Goal: Communication & Community: Answer question/provide support

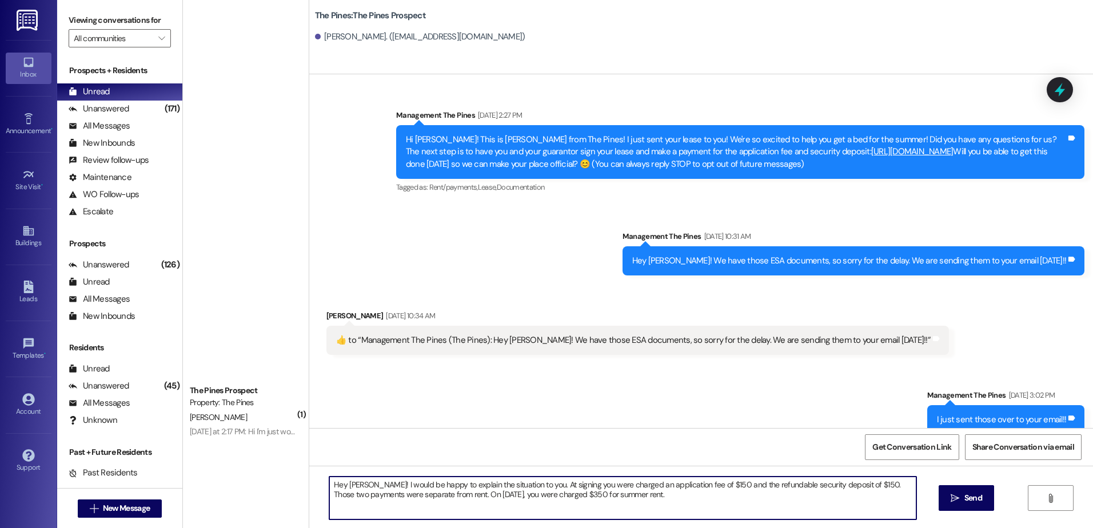
scroll to position [711, 0]
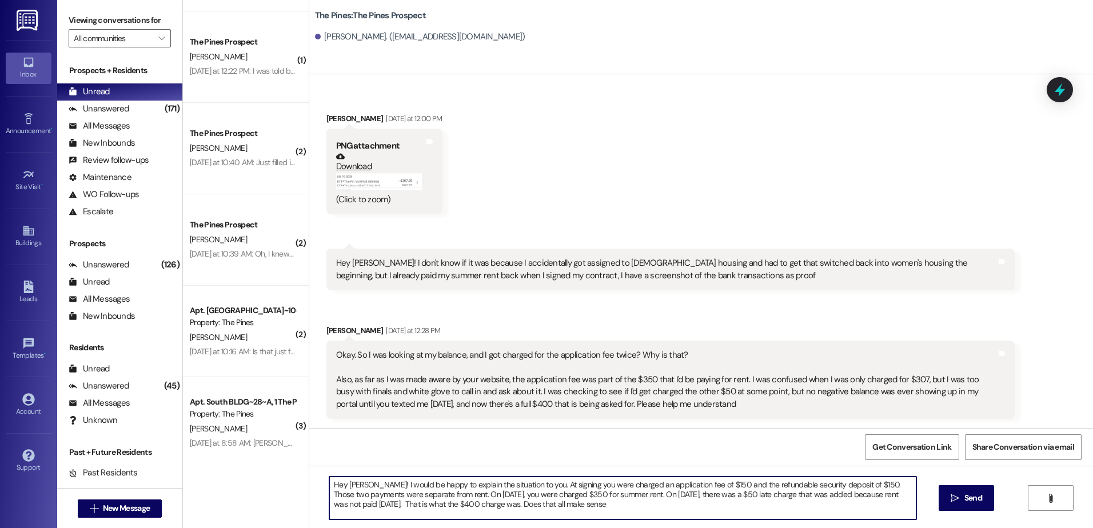
type textarea "Hey [PERSON_NAME]! I would be happy to explain the situation to you. At signing…"
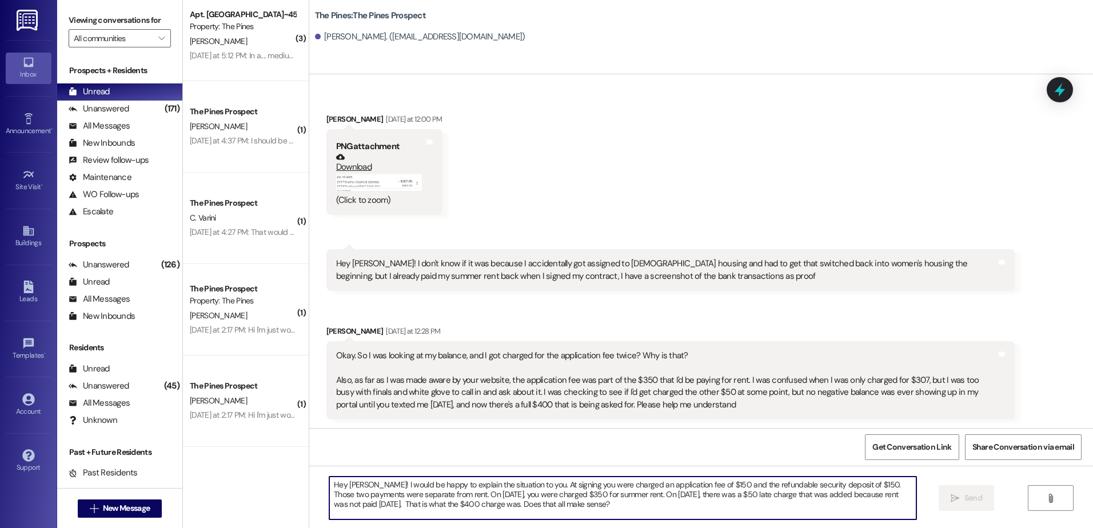
scroll to position [0, 0]
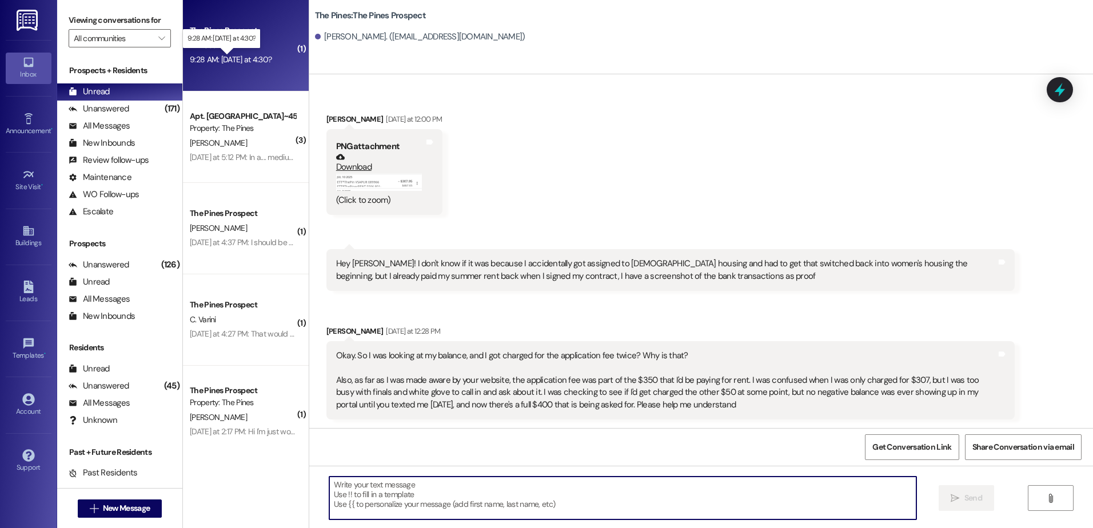
click at [251, 59] on div "9:28 AM: Tomorrow at 4:30? 9:28 AM: Tomorrow at 4:30?" at bounding box center [231, 59] width 82 height 10
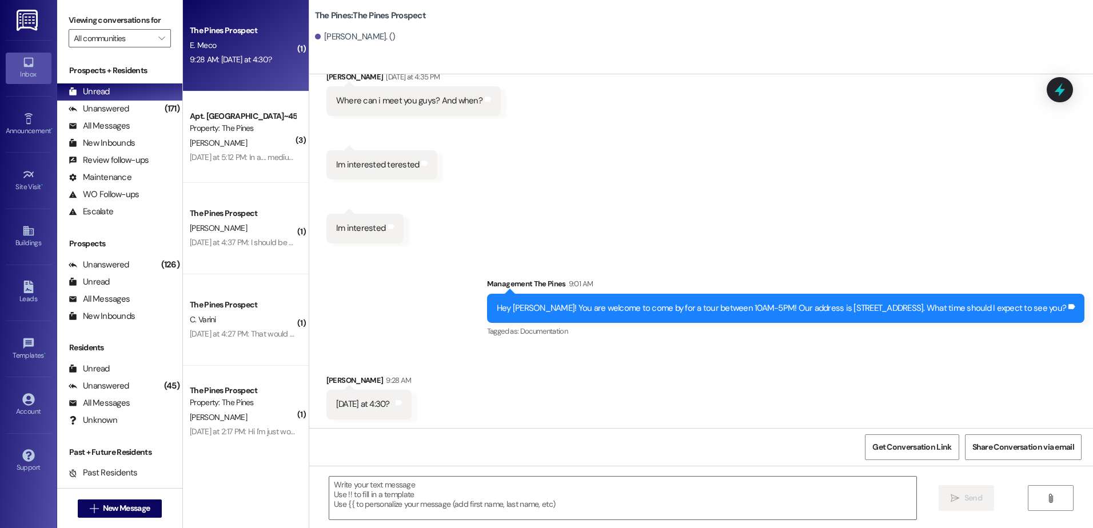
scroll to position [466, 0]
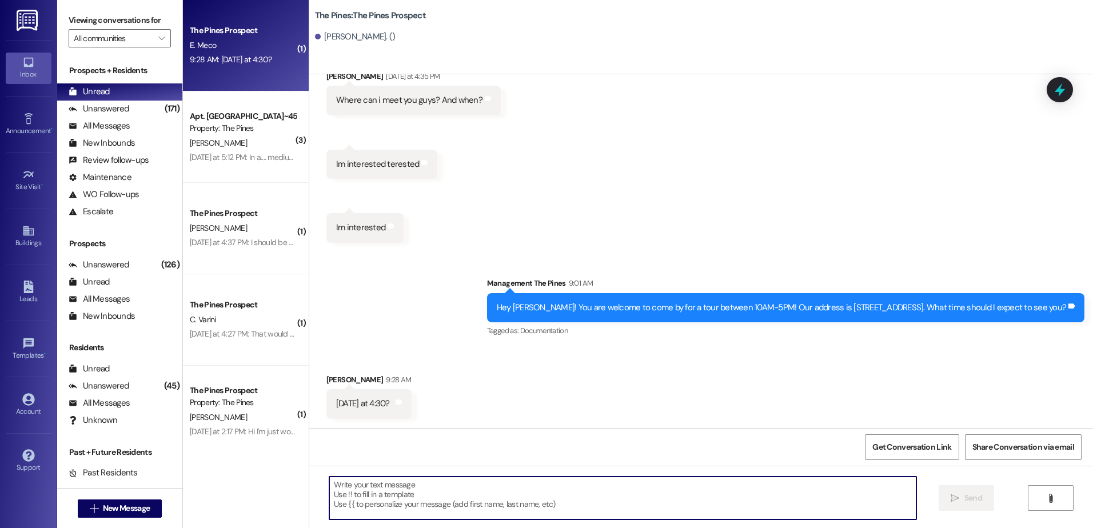
click at [397, 496] on textarea at bounding box center [622, 498] width 586 height 43
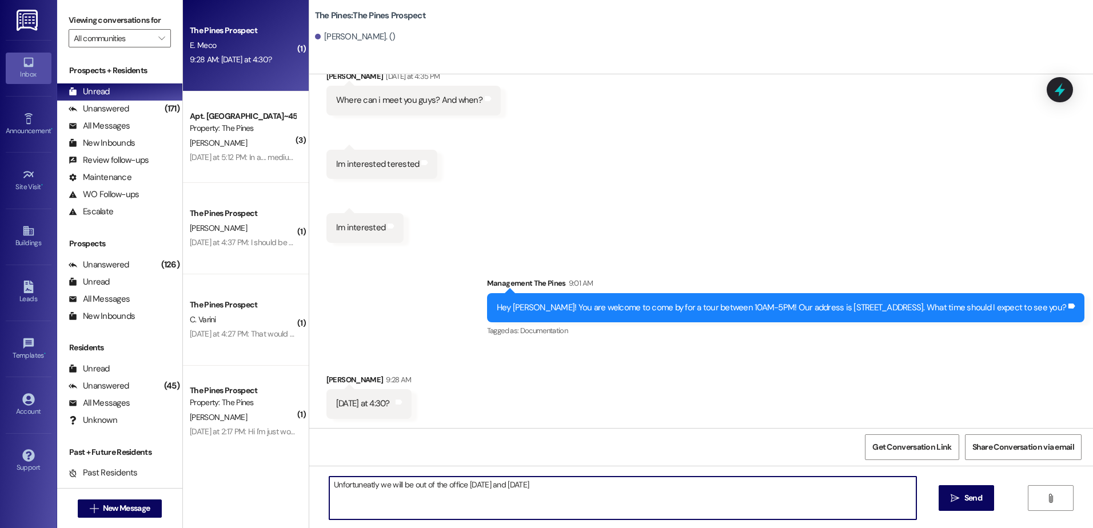
click at [362, 479] on textarea "Unfortuneatly we will be out of the office tomorrow and Friday" at bounding box center [622, 498] width 586 height 43
drag, startPoint x: 369, startPoint y: 485, endPoint x: 317, endPoint y: 488, distance: 51.5
click at [323, 488] on div "Unfortuneatly we will be out of the office tomorrow and Friday" at bounding box center [616, 498] width 587 height 44
drag, startPoint x: 326, startPoint y: 482, endPoint x: 332, endPoint y: 484, distance: 6.5
click at [329, 482] on textarea "we will be out of the office tomorrow and Friday" at bounding box center [622, 498] width 586 height 43
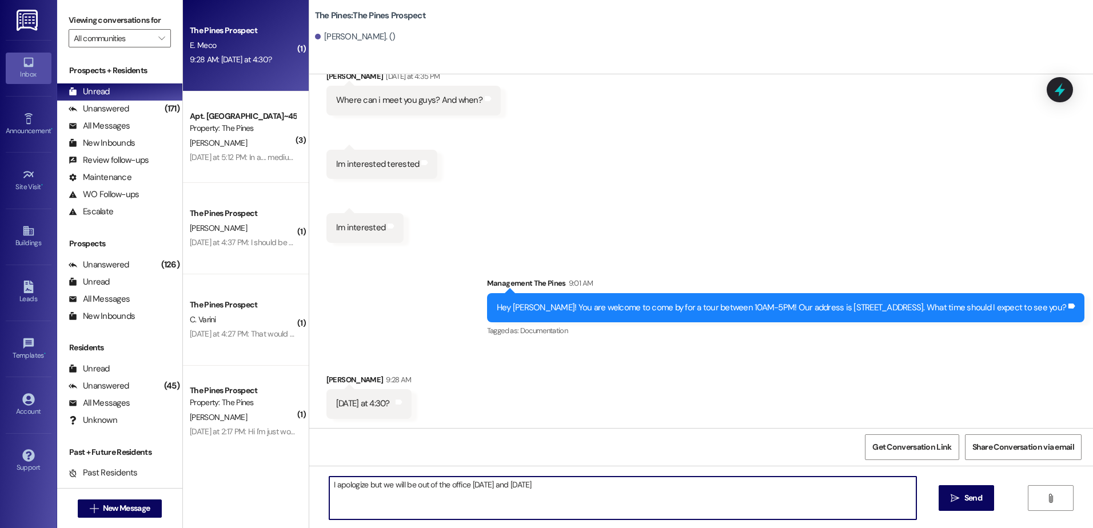
click at [547, 485] on textarea "I apologize but we will be out of the office tomorrow and Friday" at bounding box center [622, 498] width 586 height 43
drag, startPoint x: 694, startPoint y: 485, endPoint x: 313, endPoint y: 507, distance: 381.8
click at [313, 507] on div "I apologize but we will be out of the office tomorrow and Friday. Would you be …" at bounding box center [700, 509] width 783 height 86
type textarea "I apologize but we will be out of the office tomorrow and Friday. Would you be …"
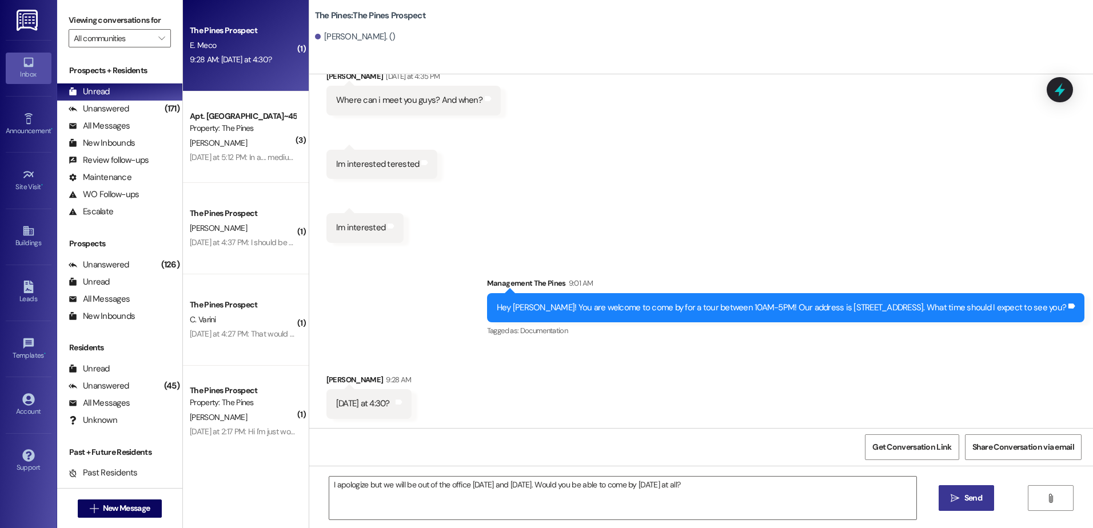
click at [964, 501] on span "Send" at bounding box center [973, 498] width 18 height 12
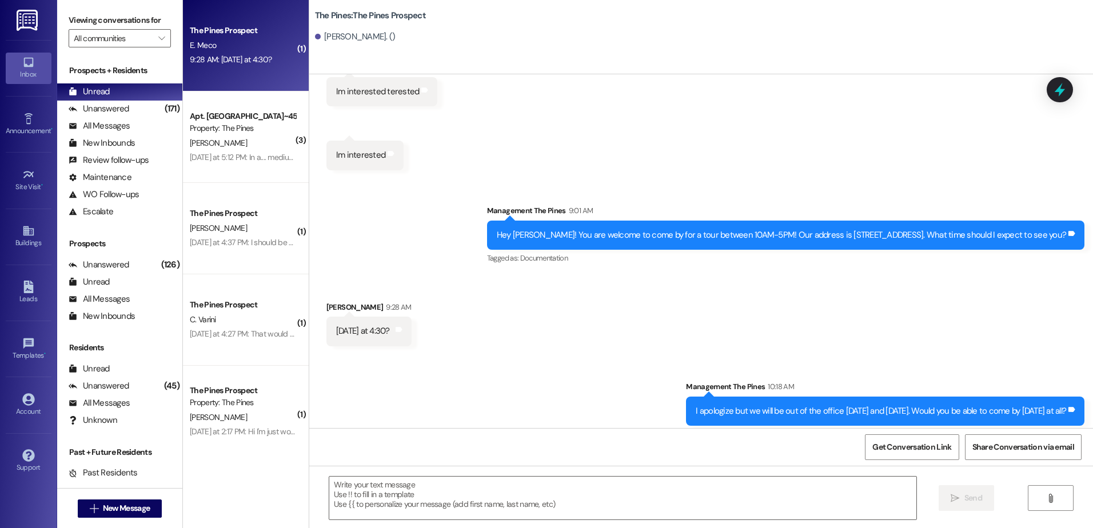
scroll to position [546, 0]
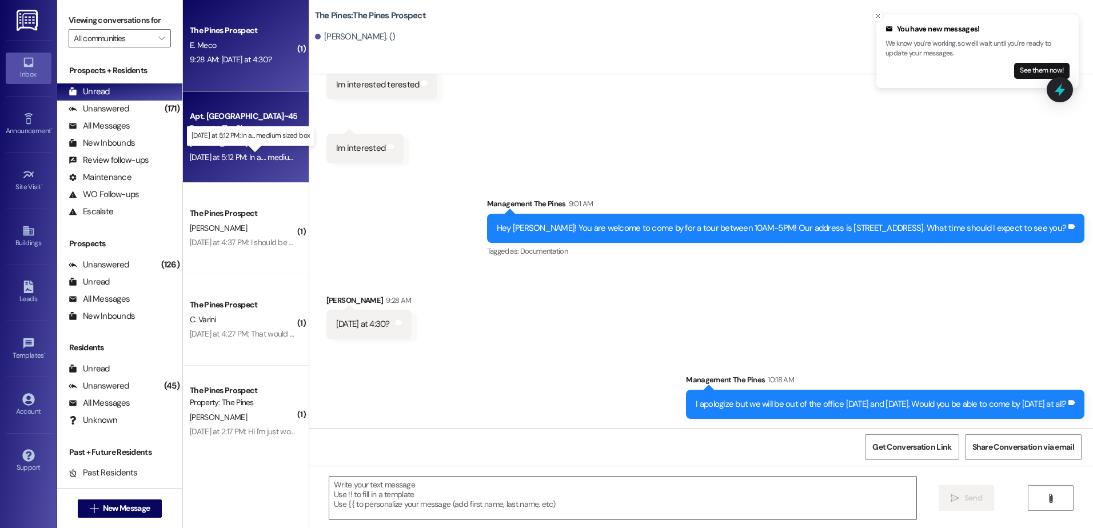
click at [245, 159] on div "Yesterday at 5:12 PM: In a.... medium sized box Yesterday at 5:12 PM: In a.... …" at bounding box center [259, 157] width 138 height 10
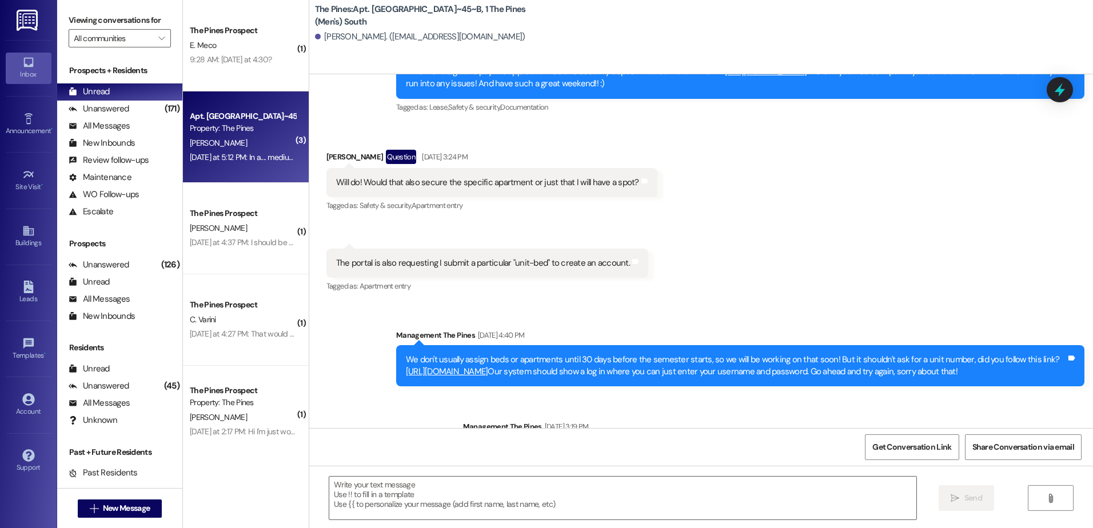
scroll to position [13507, 0]
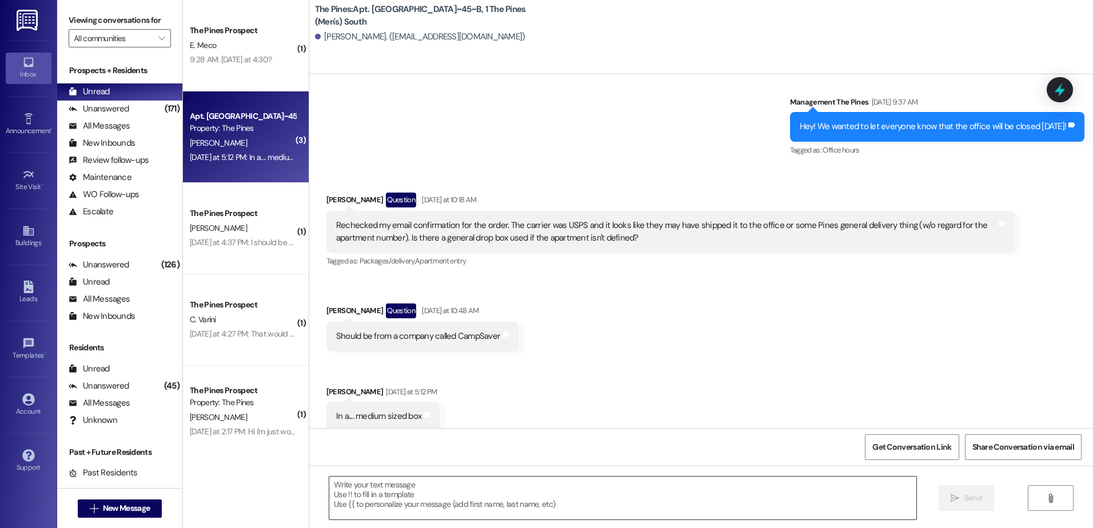
click at [432, 507] on textarea at bounding box center [622, 498] width 586 height 43
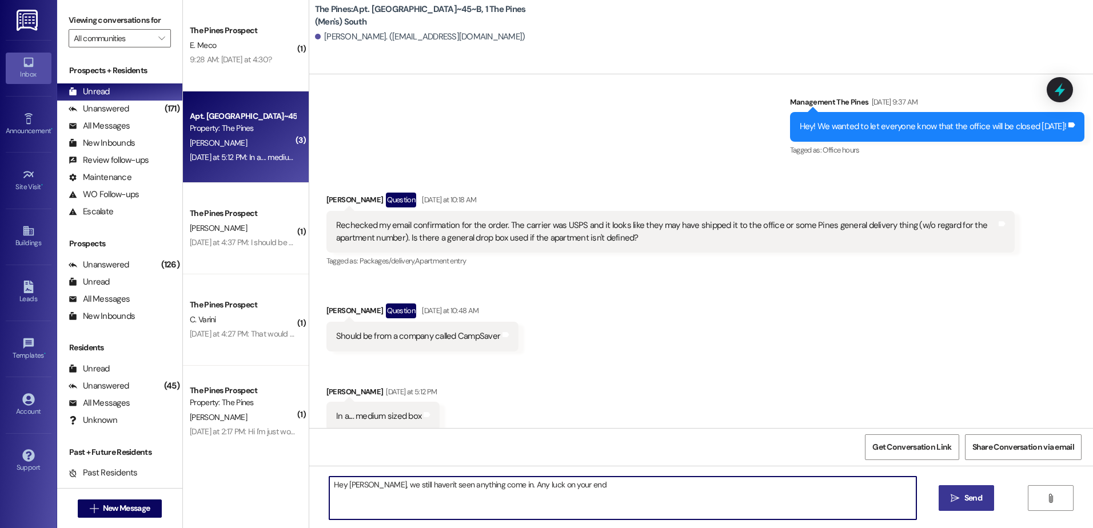
type textarea "Hey Gavin, we still haven't seen anything come in. Any luck on your end?"
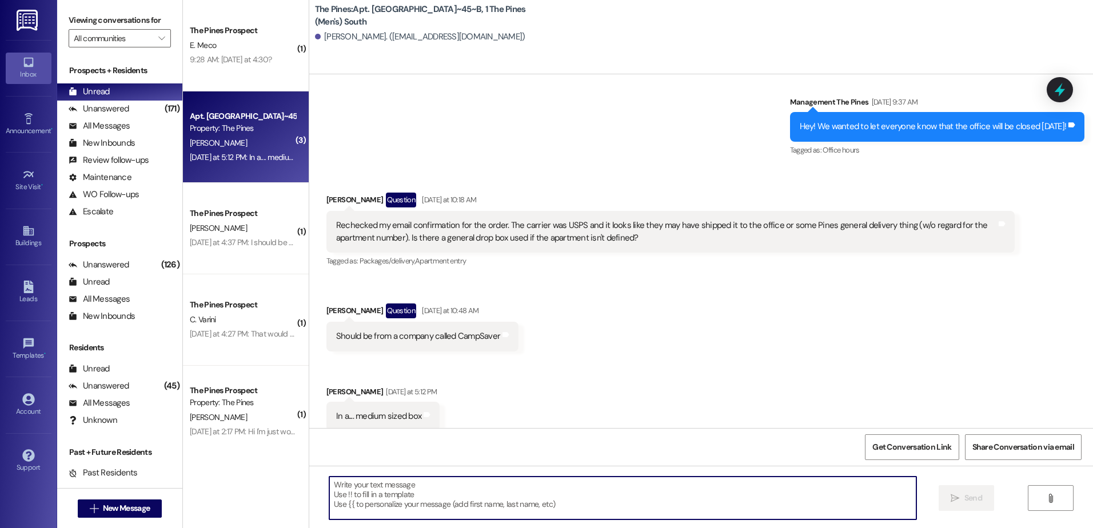
scroll to position [13506, 0]
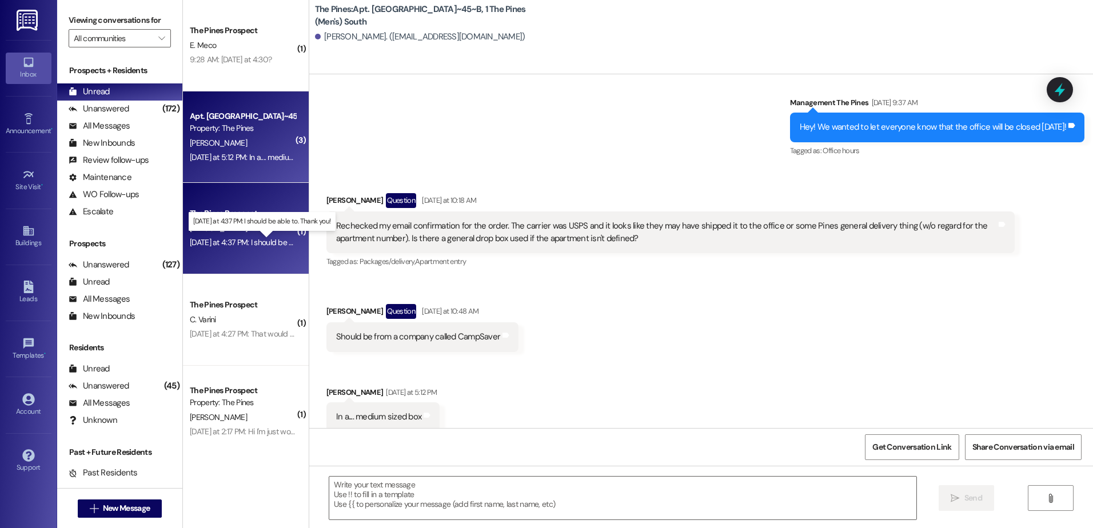
click at [215, 239] on div "Yesterday at 4:37 PM: I should be able to. Thank you! Yesterday at 4:37 PM: I s…" at bounding box center [270, 242] width 161 height 10
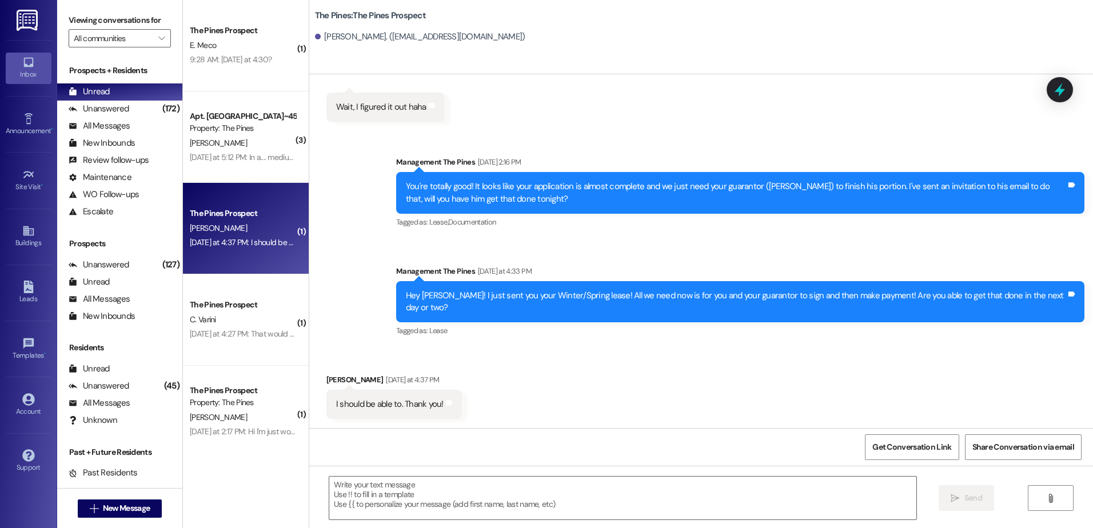
scroll to position [1672, 0]
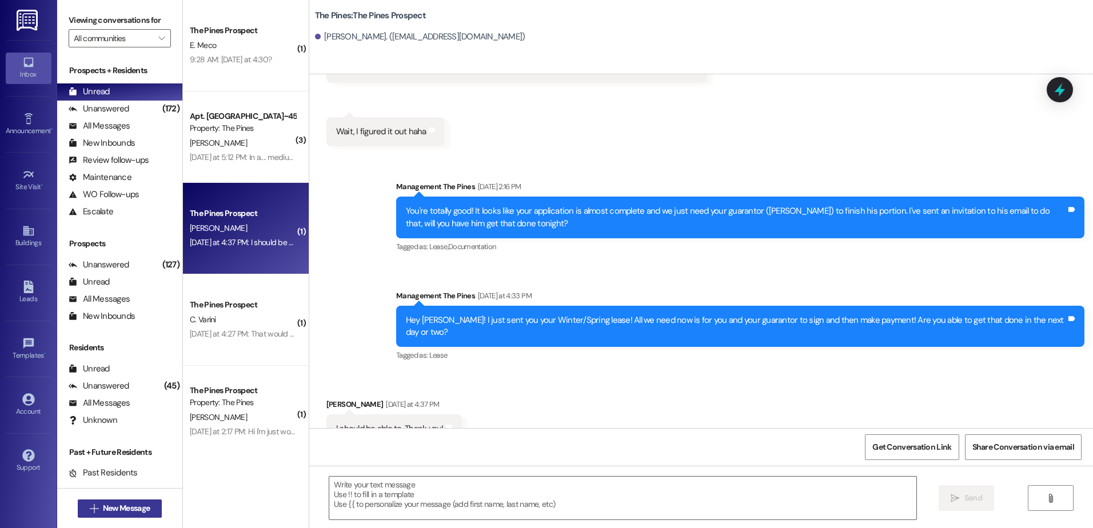
click at [110, 504] on span "New Message" at bounding box center [126, 508] width 47 height 12
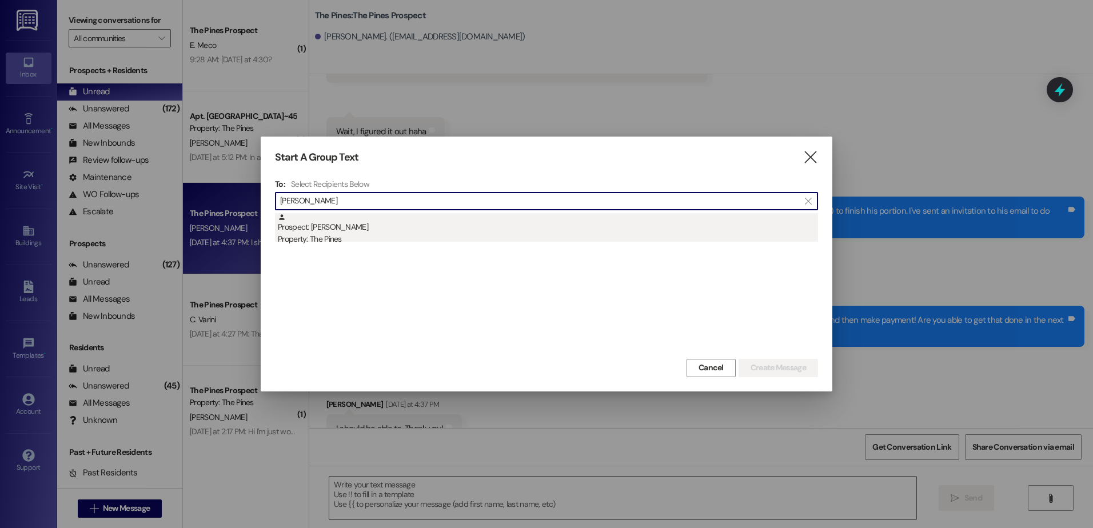
type input "daniel go"
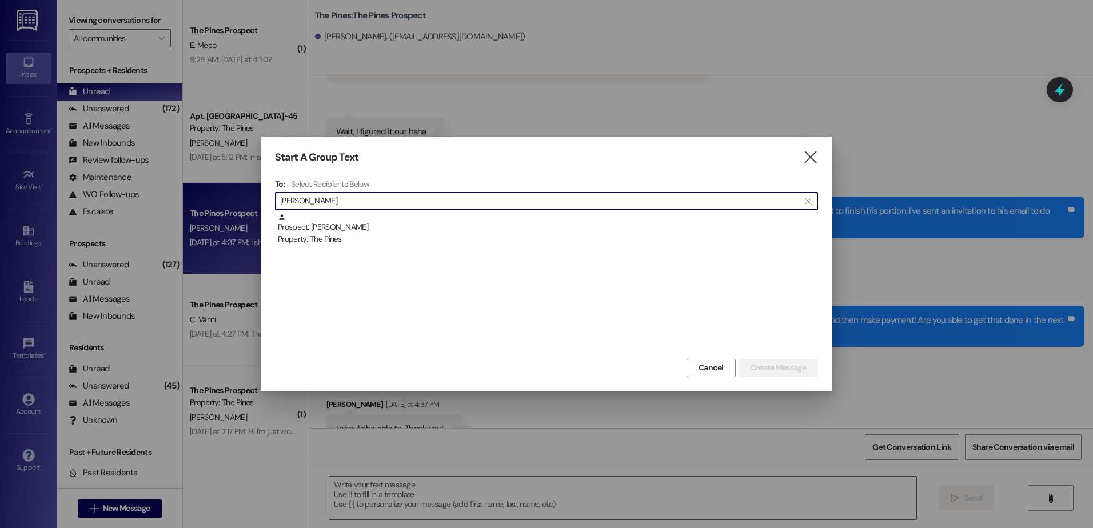
click at [506, 234] on div "Property: The Pines" at bounding box center [548, 239] width 540 height 12
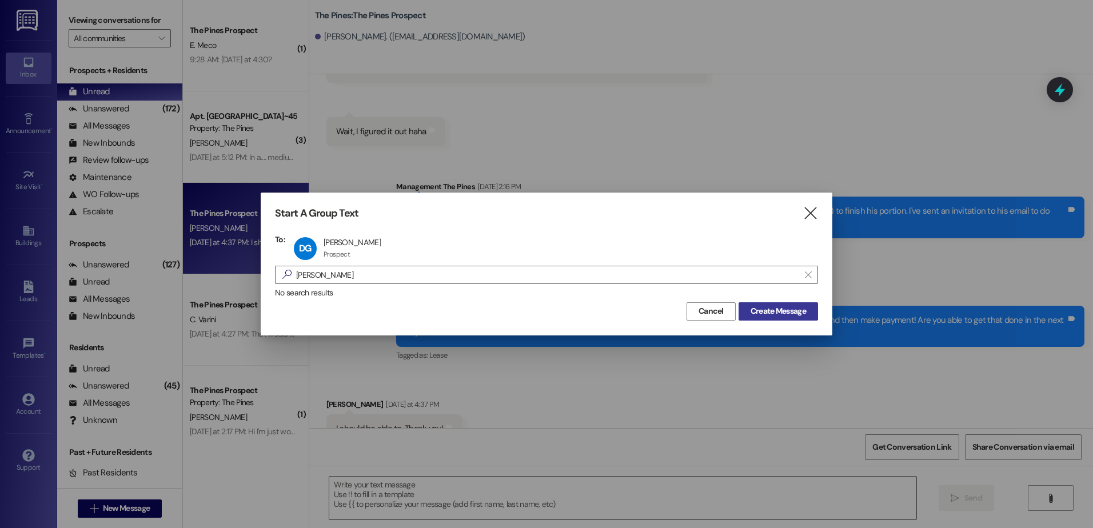
click at [759, 302] on button "Create Message" at bounding box center [777, 311] width 79 height 18
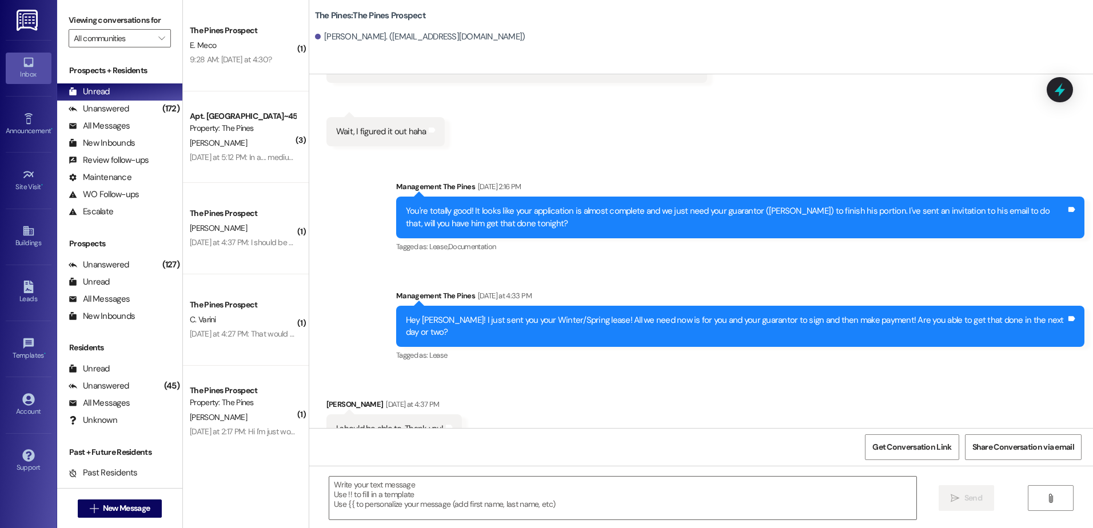
scroll to position [129, 0]
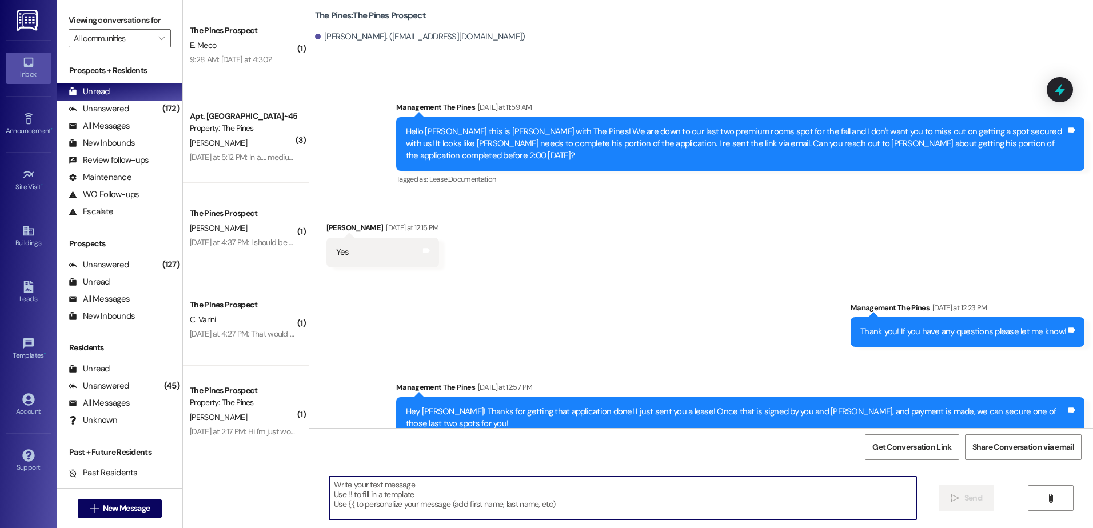
click at [533, 505] on textarea at bounding box center [622, 498] width 586 height 43
type textarea "H"
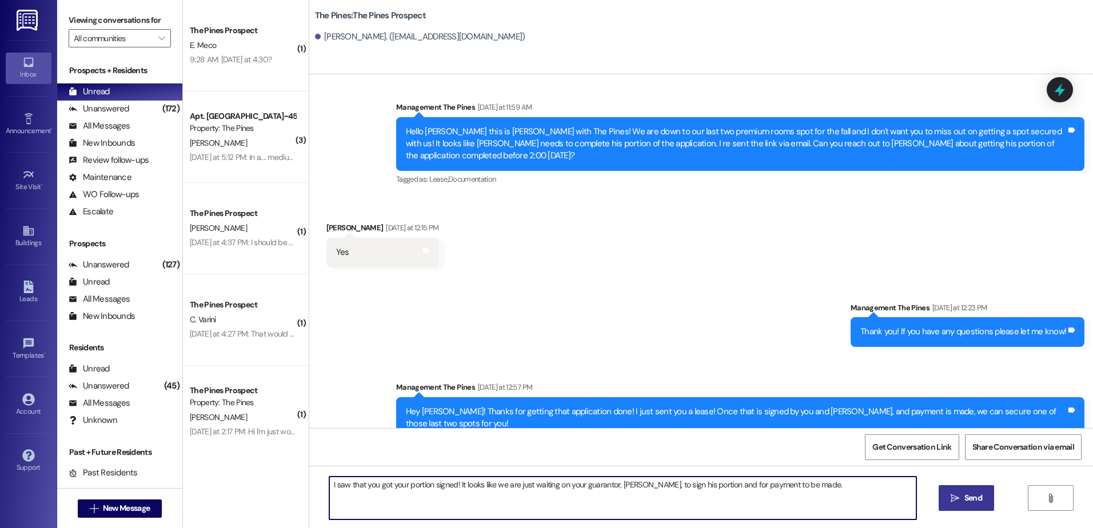
click at [812, 487] on textarea "I saw that you got your portion signed! It looks like we are just waiting on yo…" at bounding box center [622, 498] width 586 height 43
drag, startPoint x: 626, startPoint y: 498, endPoint x: 305, endPoint y: 484, distance: 321.5
click at [309, 484] on div "I saw that you got your portion signed! It looks like we are just waiting on yo…" at bounding box center [700, 509] width 783 height 86
type textarea "I saw that you got your portion signed! It looks like we are just waiting on yo…"
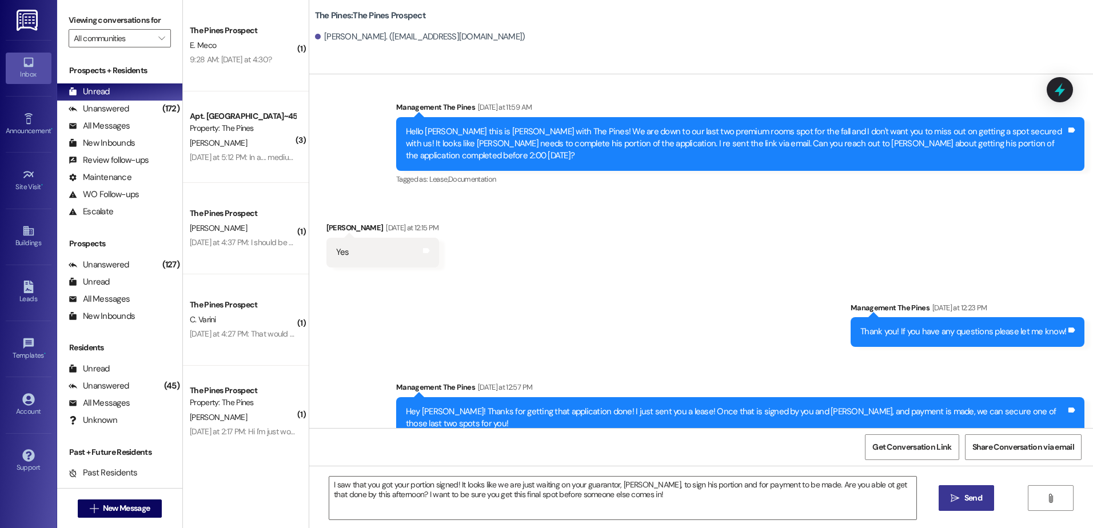
click at [952, 493] on span " Send" at bounding box center [966, 498] width 36 height 12
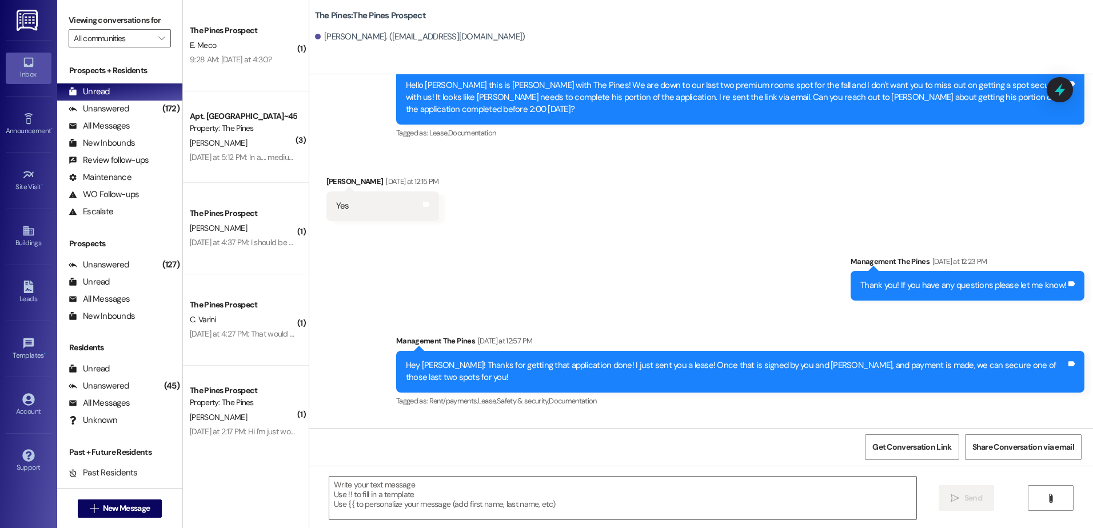
scroll to position [221, 0]
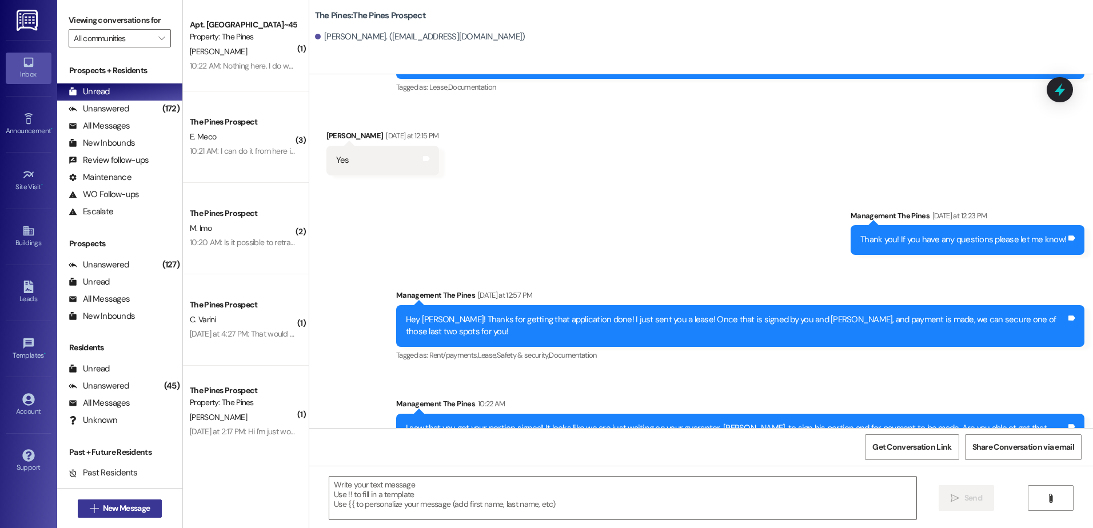
click at [117, 512] on span "New Message" at bounding box center [126, 508] width 47 height 12
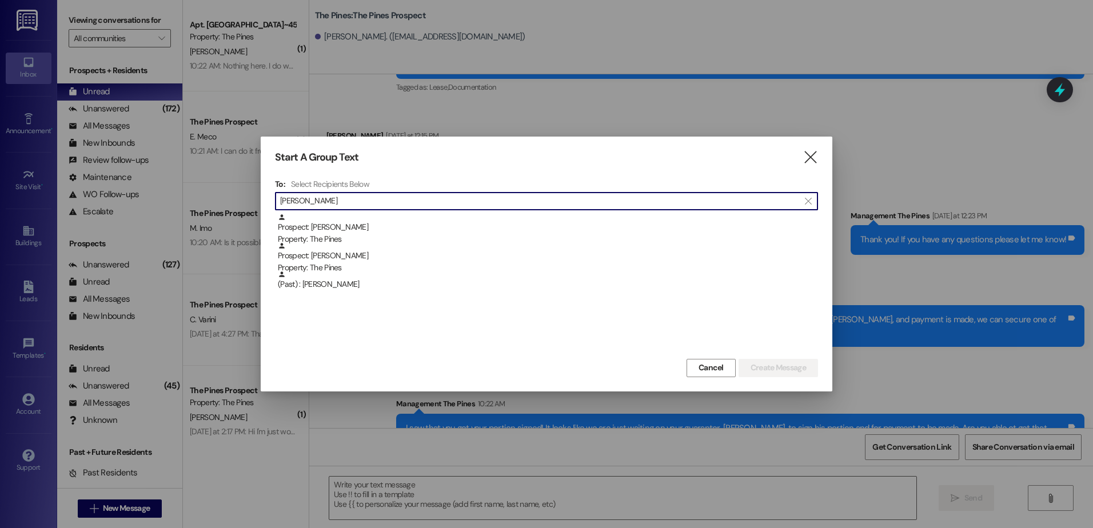
type input "tucker"
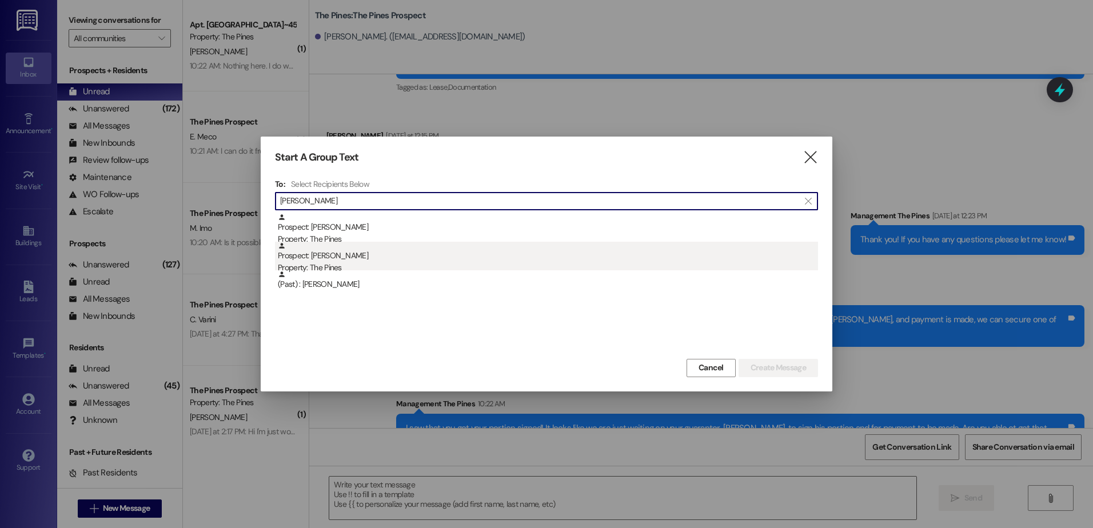
click at [493, 264] on div "Property: The Pines" at bounding box center [548, 268] width 540 height 12
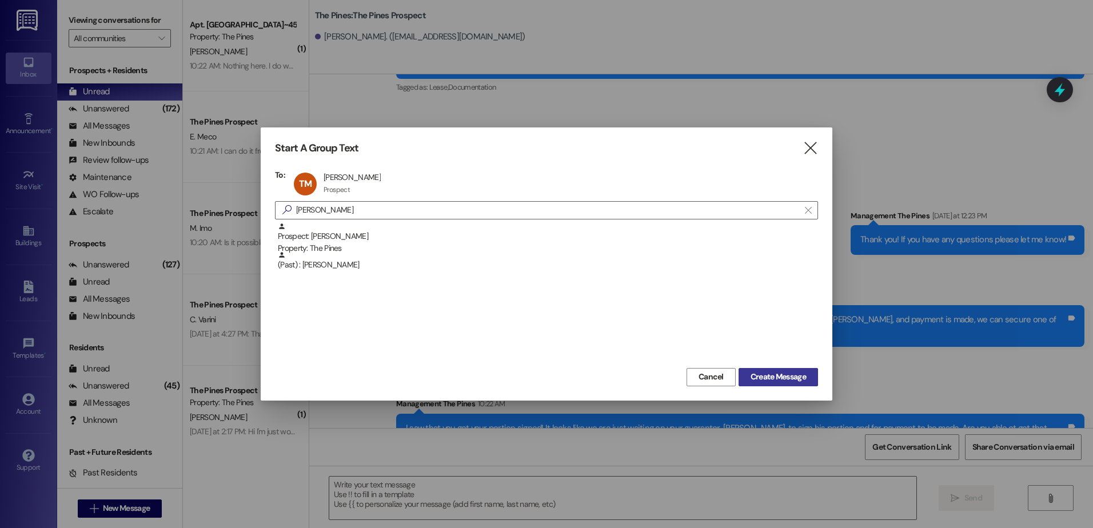
click at [765, 381] on span "Create Message" at bounding box center [777, 377] width 55 height 12
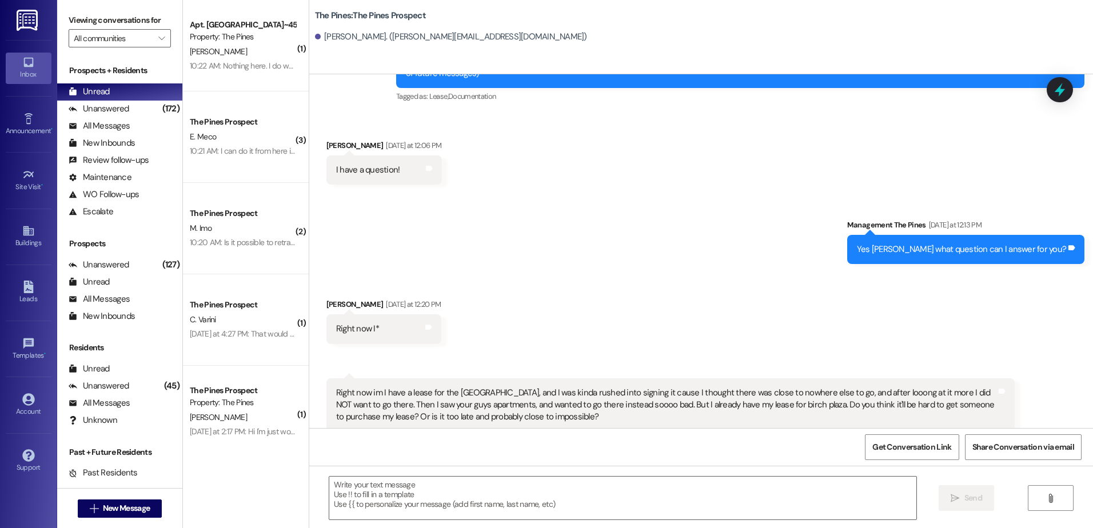
scroll to position [91, 0]
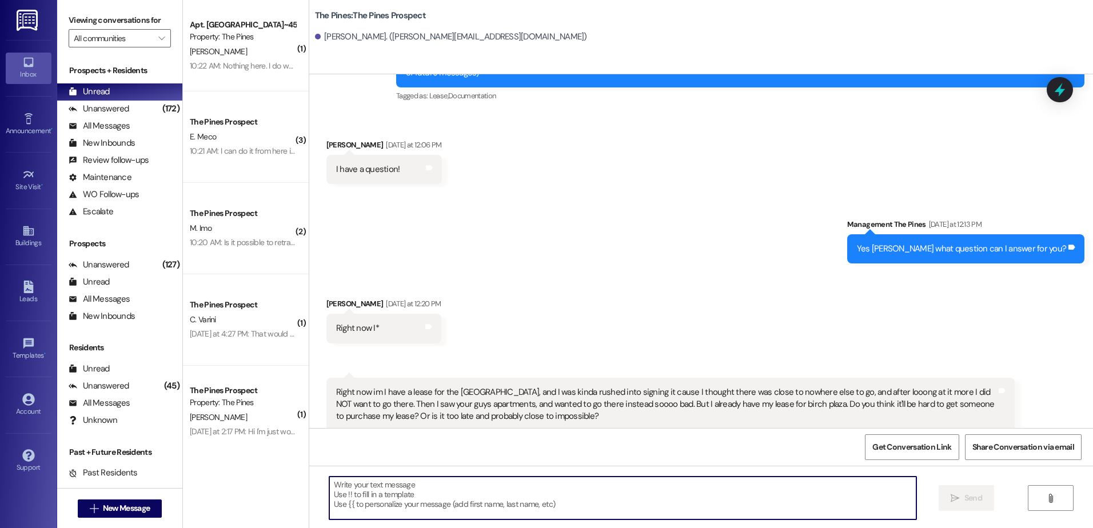
click at [381, 498] on textarea at bounding box center [622, 498] width 586 height 43
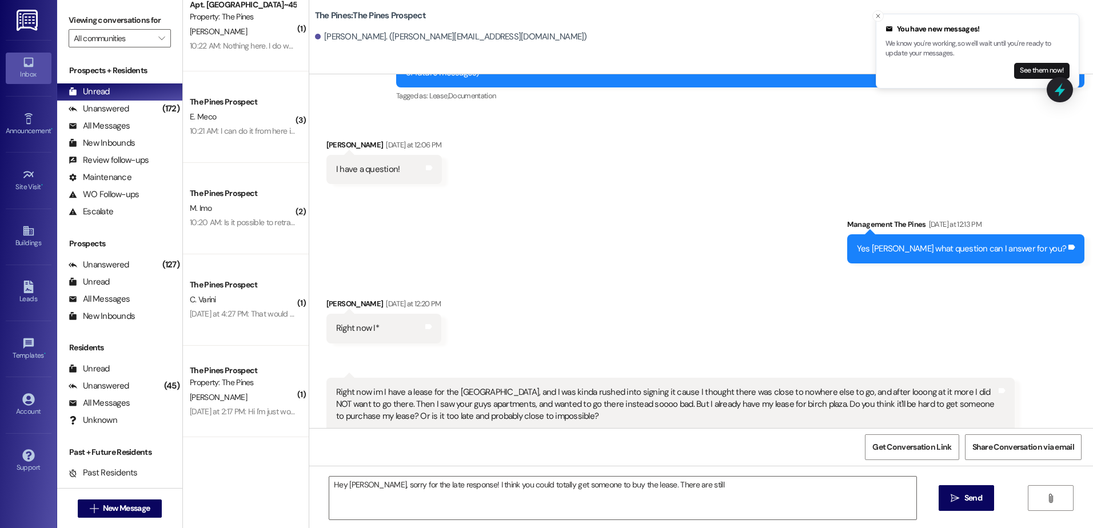
scroll to position [0, 0]
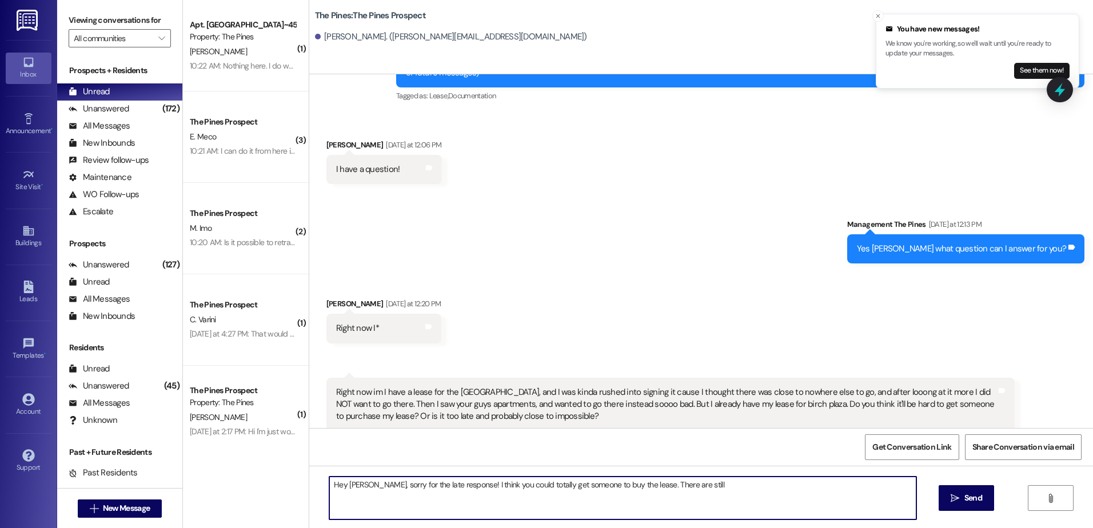
click at [720, 488] on textarea "Hey Tucker, sorry for the late response! I think you could totally get someone …" at bounding box center [622, 498] width 586 height 43
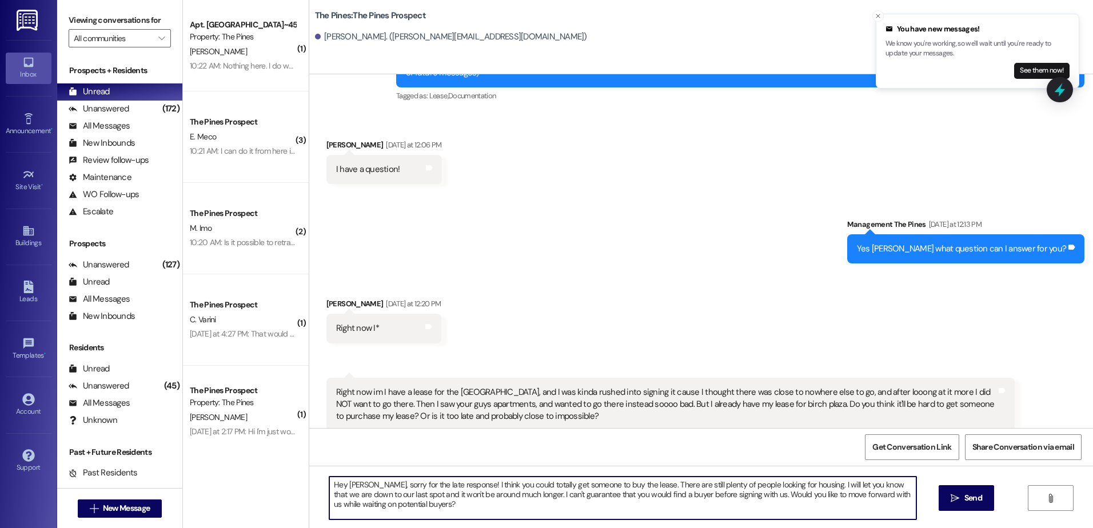
drag, startPoint x: 438, startPoint y: 509, endPoint x: 322, endPoint y: 484, distance: 118.1
click at [329, 484] on textarea "Hey Tucker, sorry for the late response! I think you could totally get someone …" at bounding box center [622, 498] width 586 height 43
type textarea "Hey Tucker, sorry for the late response! I think you could totally get someone …"
click at [962, 493] on span "Send" at bounding box center [973, 498] width 22 height 12
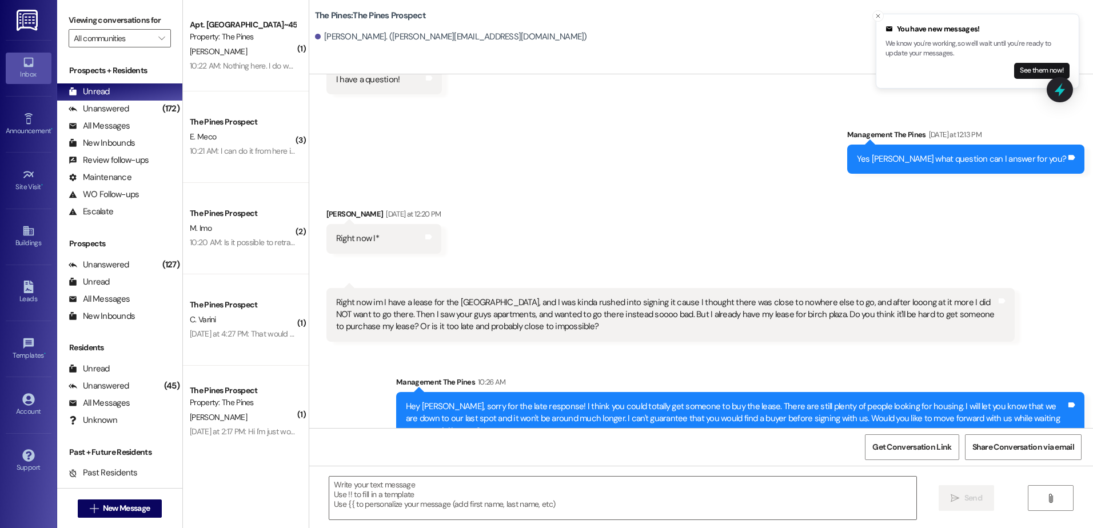
scroll to position [183, 0]
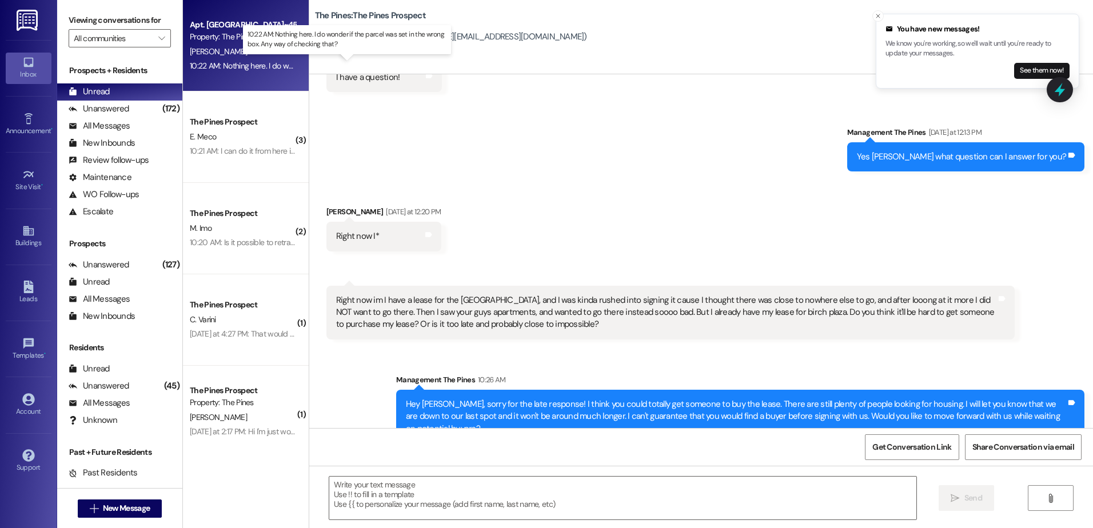
click at [241, 69] on div "10:22 AM: Nothing here. I do wonder if the parcel was set in the wrong box. Any…" at bounding box center [358, 66] width 336 height 10
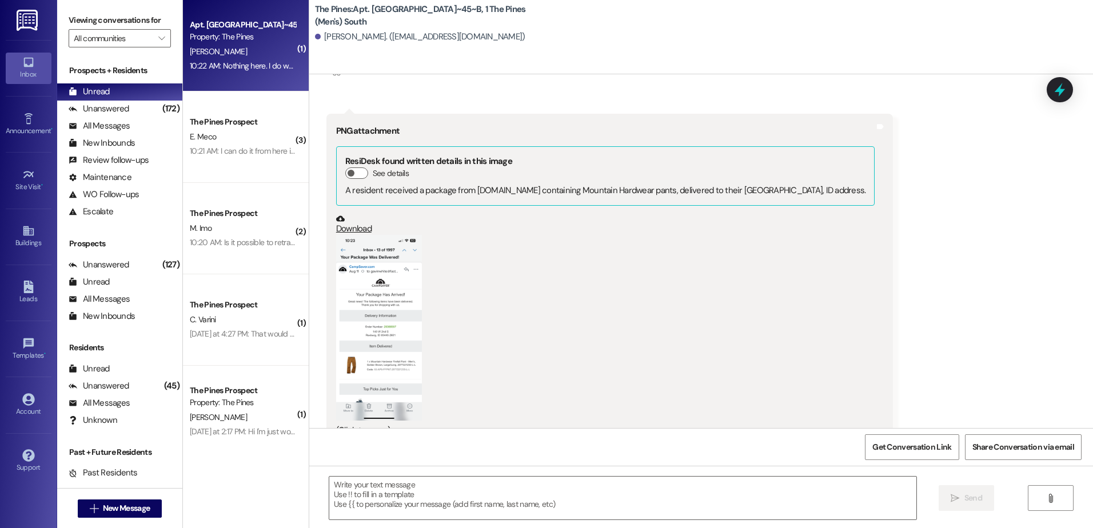
scroll to position [14051, 0]
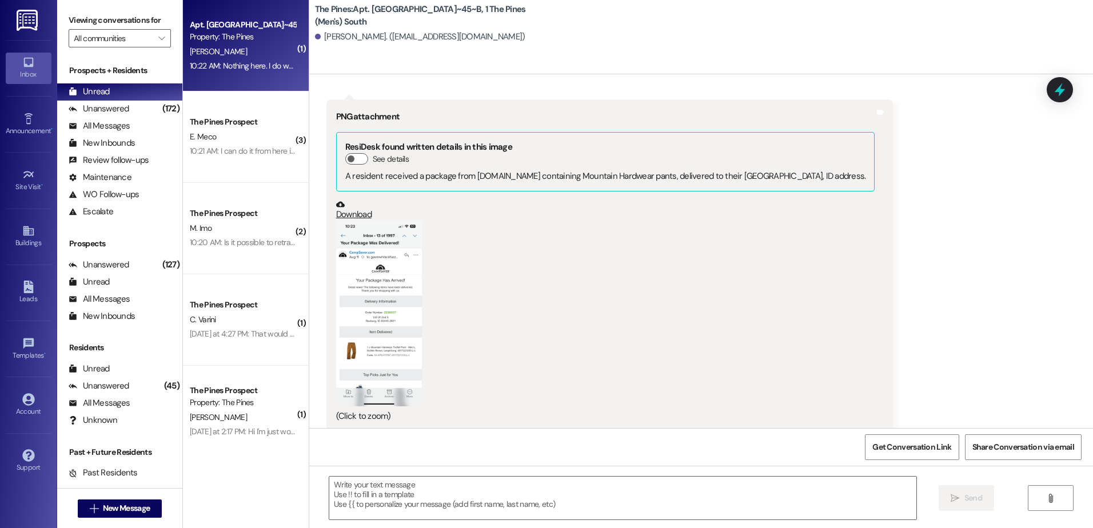
click at [393, 333] on button "Zoom image" at bounding box center [379, 314] width 86 height 186
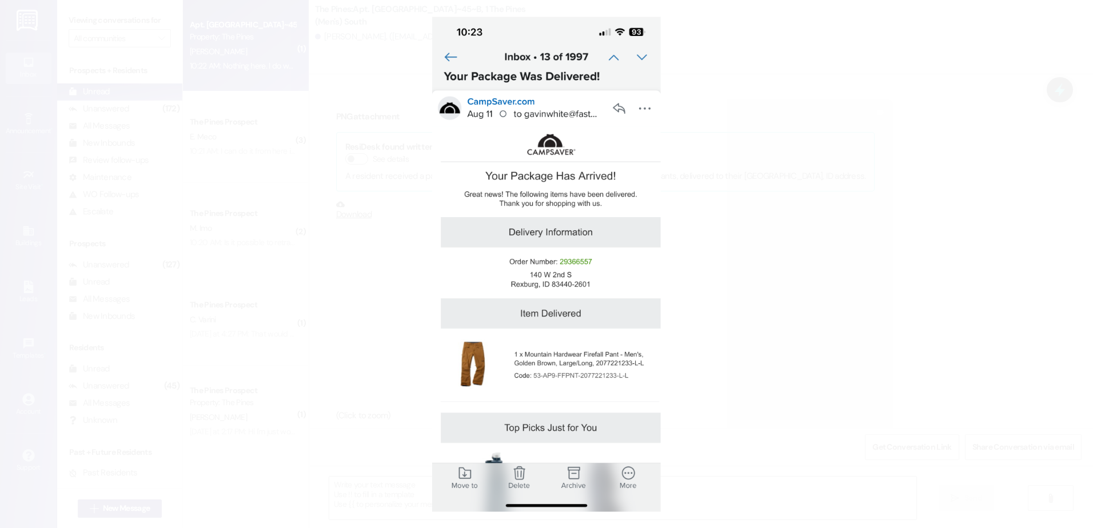
scroll to position [14050, 0]
click at [779, 351] on button "Unzoom image" at bounding box center [546, 264] width 1093 height 528
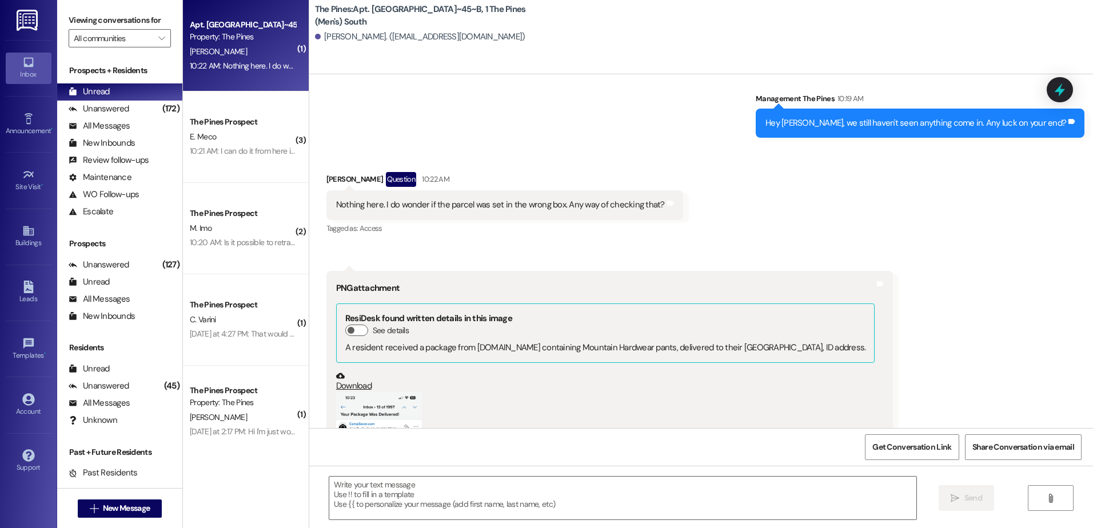
scroll to position [14051, 0]
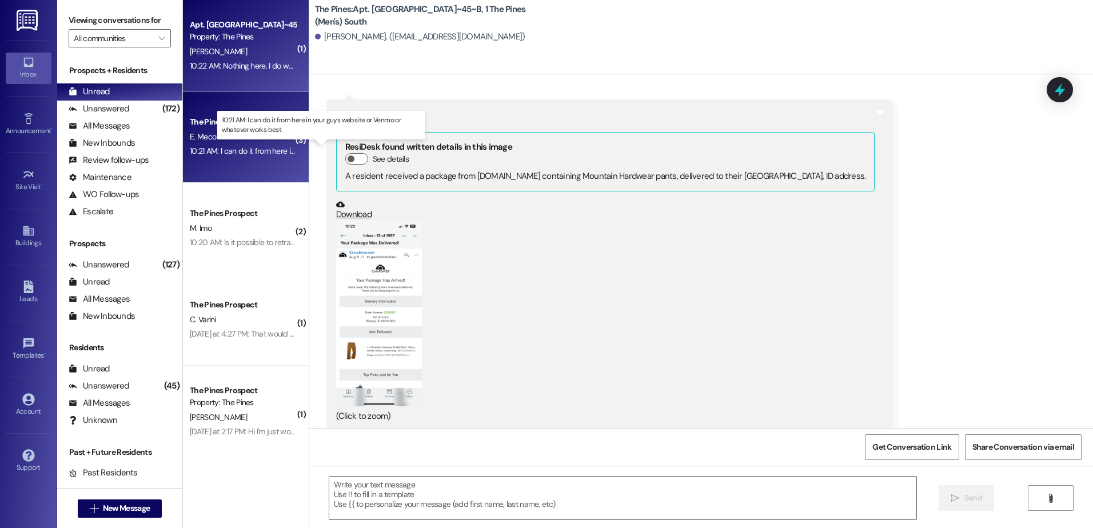
click at [253, 149] on div "10:21 AM: I can do it from here in your guys website or Venmo or whatever works…" at bounding box center [331, 151] width 282 height 10
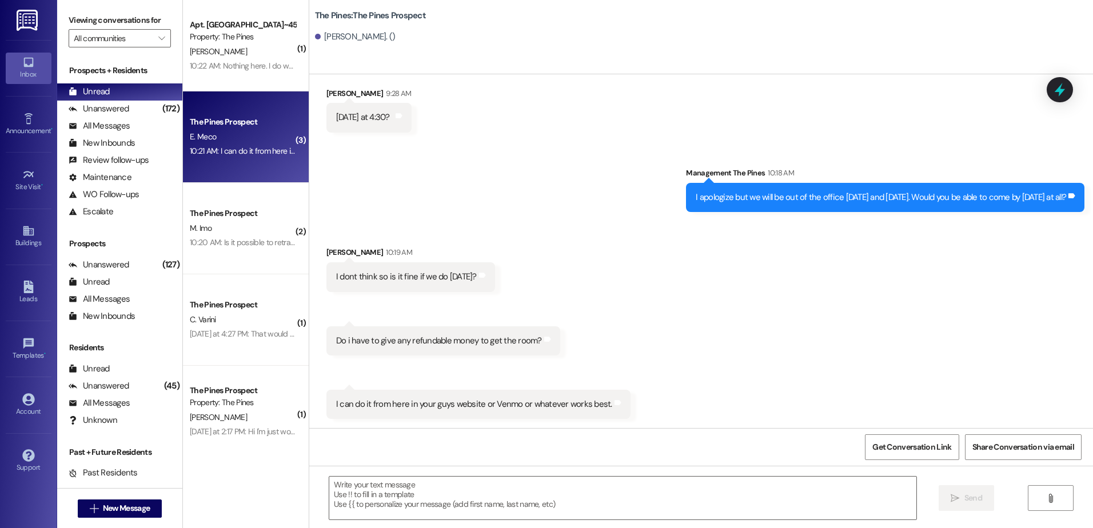
scroll to position [753, 0]
click at [450, 495] on textarea at bounding box center [622, 498] width 586 height 43
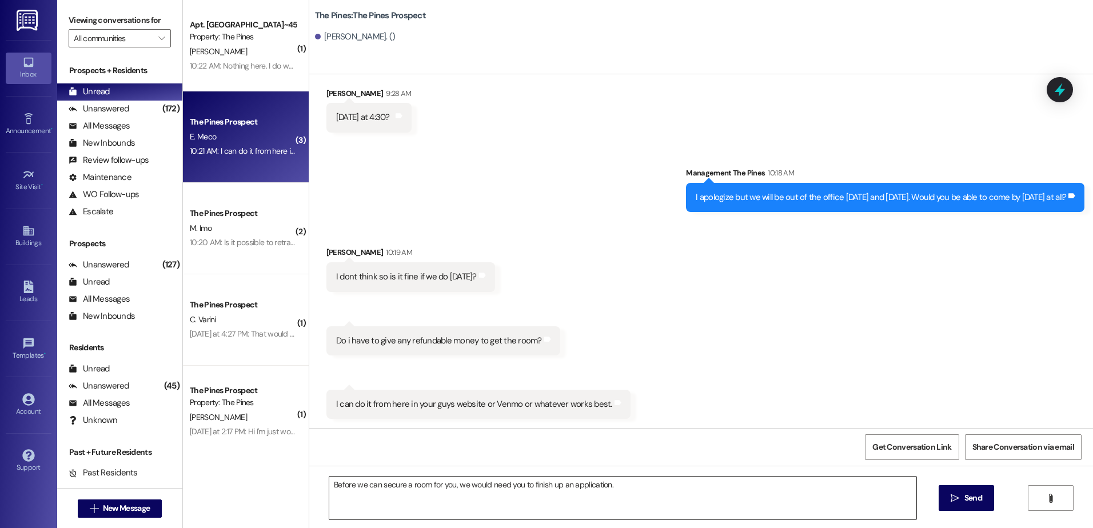
click at [617, 485] on textarea "Before we can secure a room for you, we would need you to finish up an applicat…" at bounding box center [622, 498] width 586 height 43
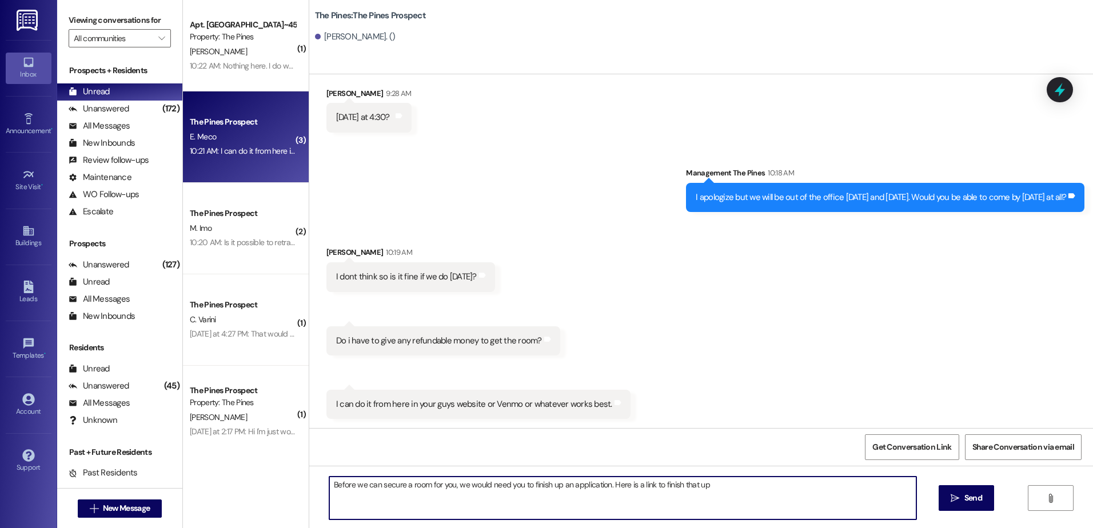
paste textarea "https://pineshousing.com/"
type textarea "Before we can secure a room for you, we would need you to finish up an applicat…"
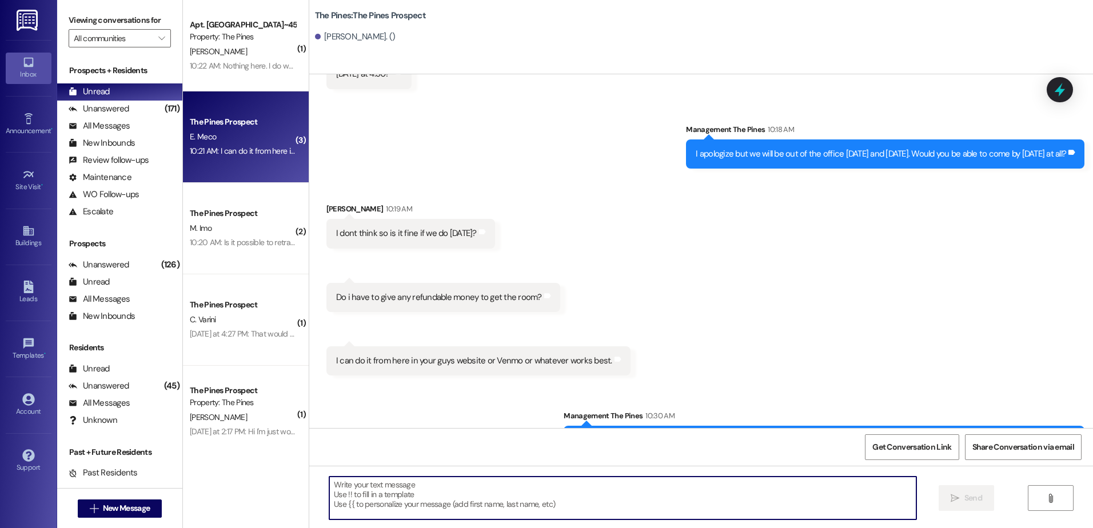
scroll to position [833, 0]
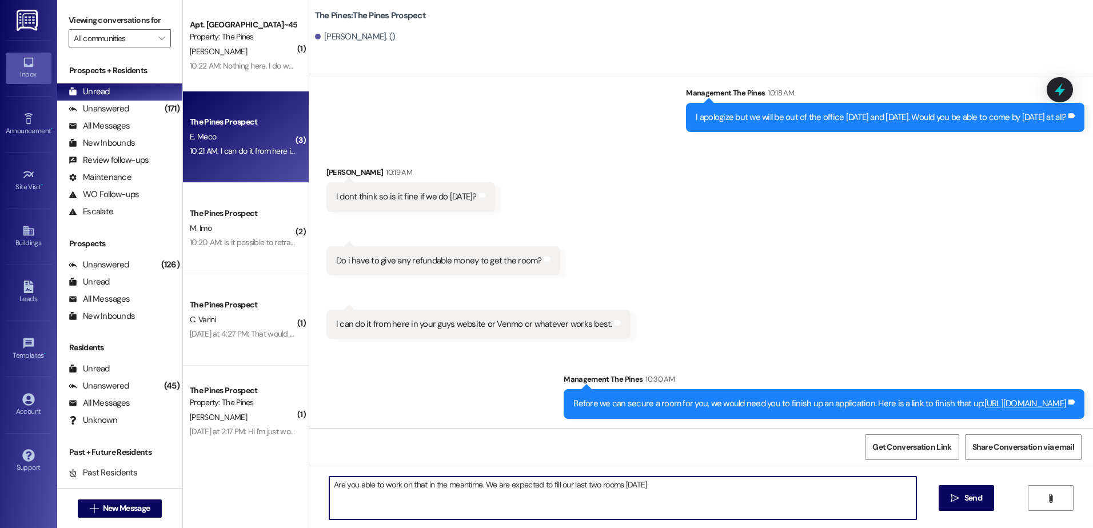
type textarea "Are you able to work on that in the meantime. We are expected to fill our last …"
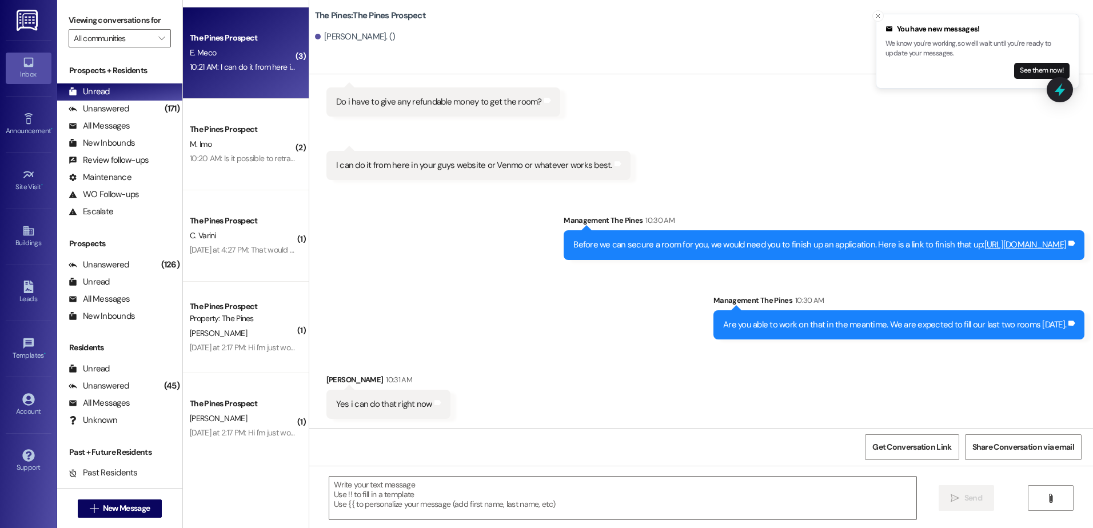
scroll to position [0, 0]
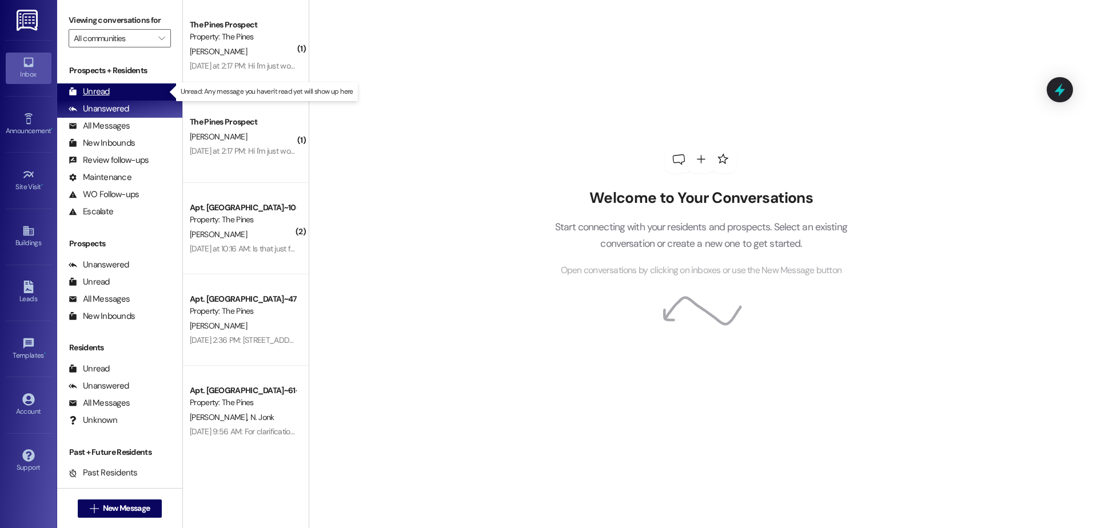
click at [108, 87] on div "Unread" at bounding box center [89, 92] width 41 height 12
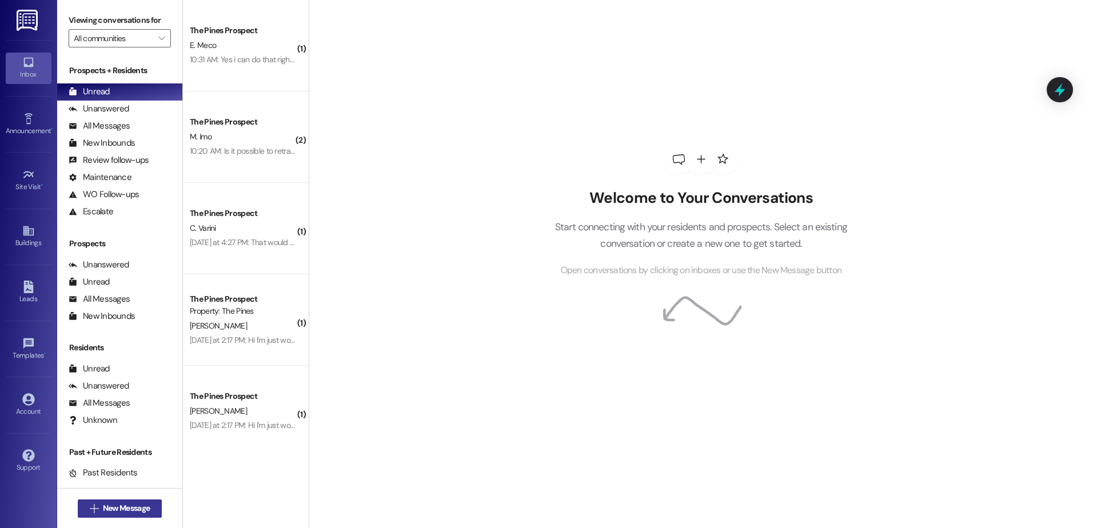
click at [114, 508] on span "New Message" at bounding box center [126, 508] width 47 height 12
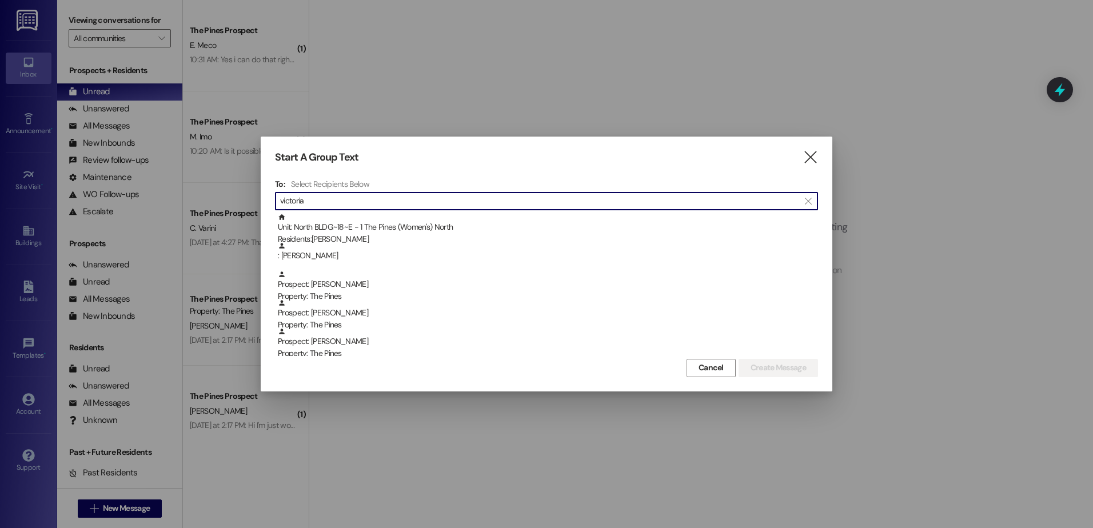
click at [383, 197] on input "victoria" at bounding box center [539, 201] width 519 height 16
click at [446, 202] on input "victoria" at bounding box center [539, 201] width 519 height 16
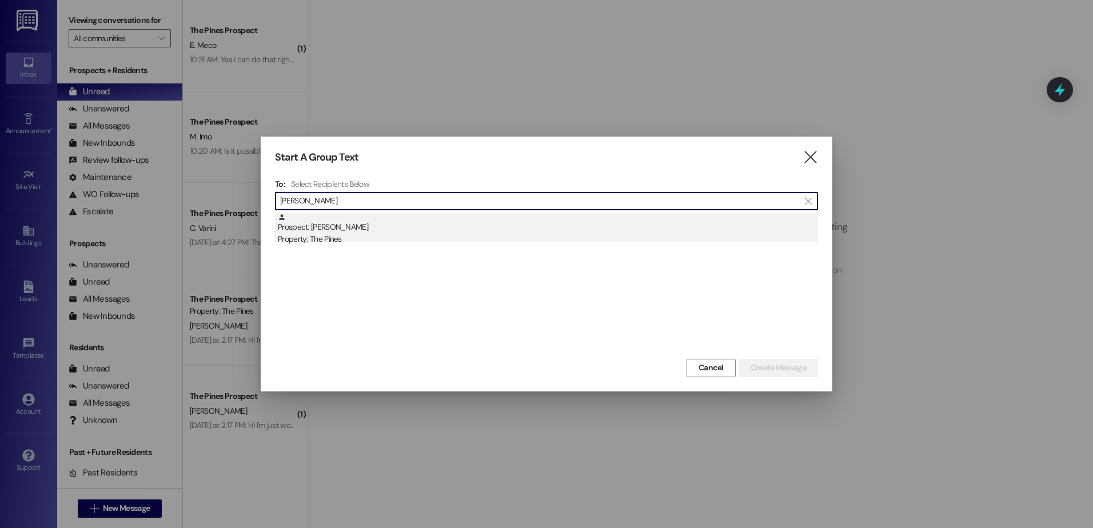
type input "[PERSON_NAME]"
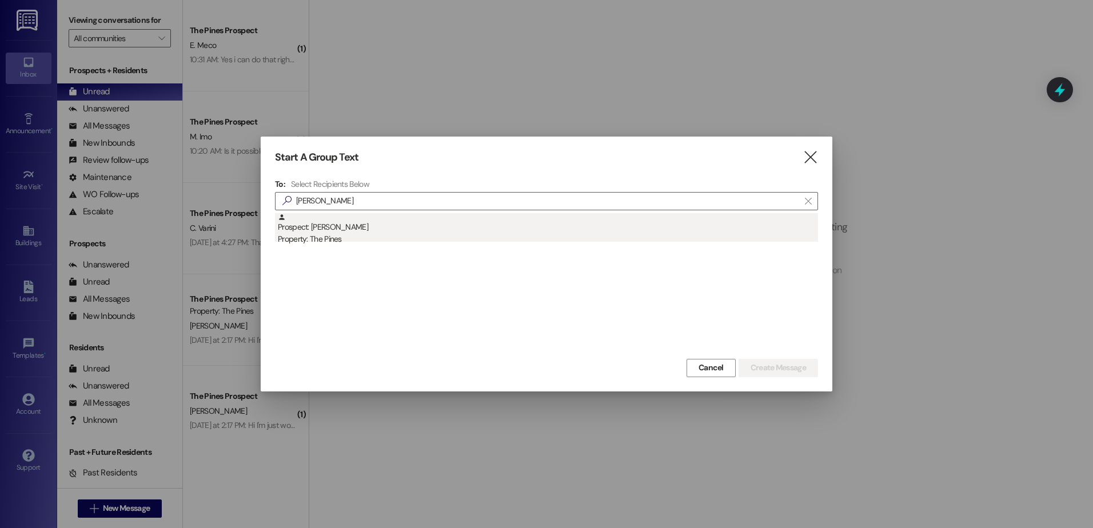
click at [429, 217] on div "Prospect: [PERSON_NAME] Property: The Pines" at bounding box center [548, 229] width 540 height 33
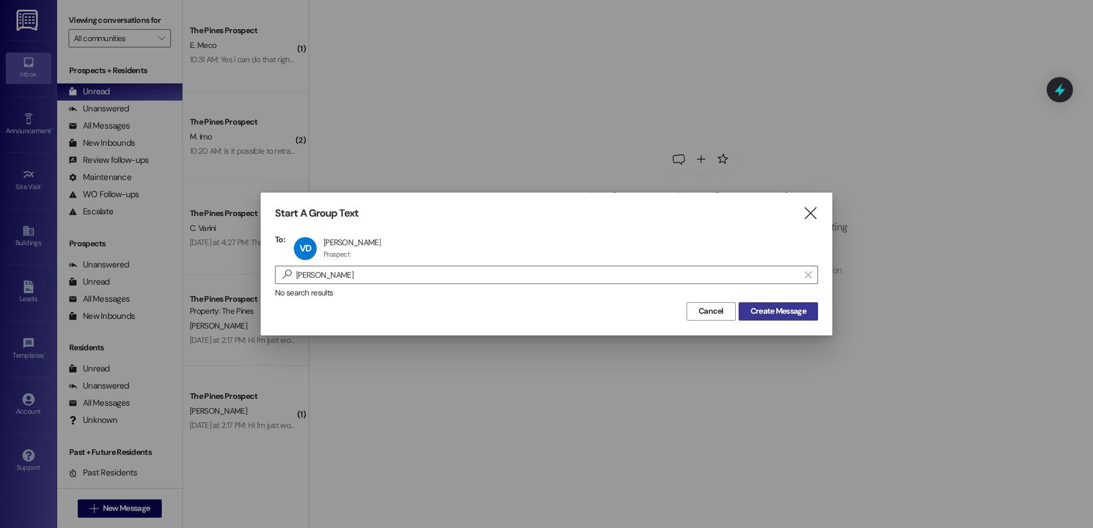
click at [766, 310] on span "Create Message" at bounding box center [777, 311] width 55 height 12
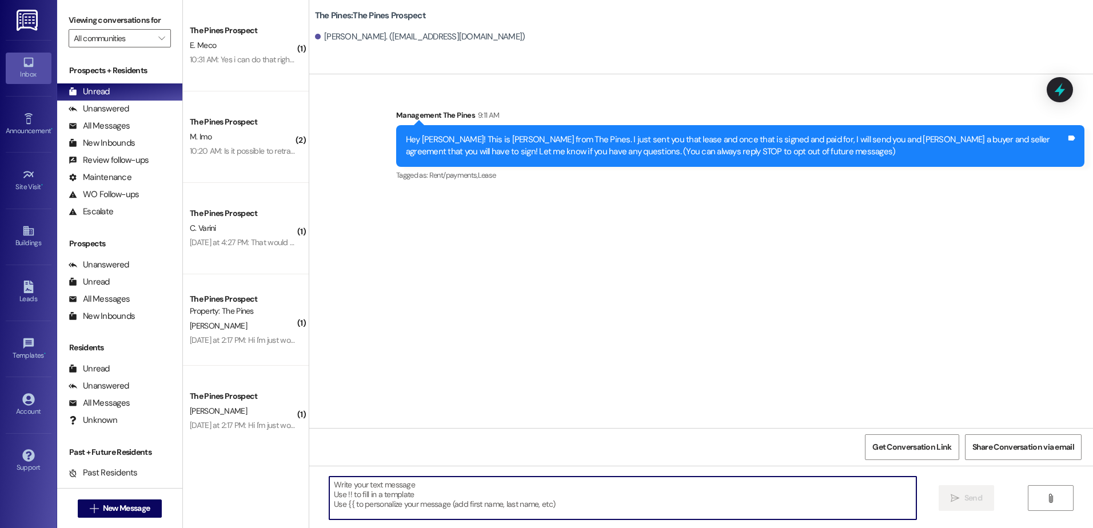
click at [444, 492] on textarea at bounding box center [622, 498] width 586 height 43
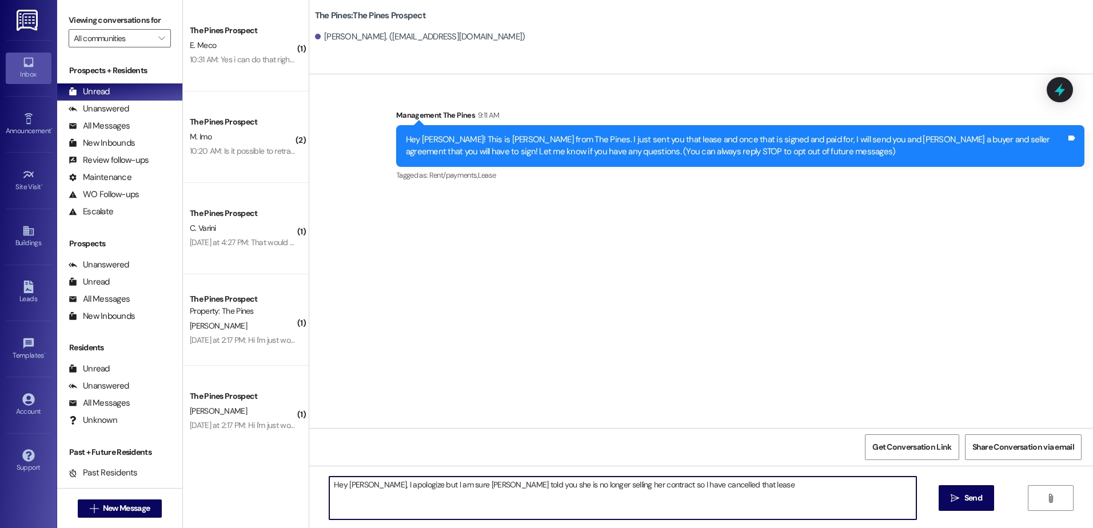
type textarea "Hey [PERSON_NAME], I apologize but I am sure [PERSON_NAME] told you she is no l…"
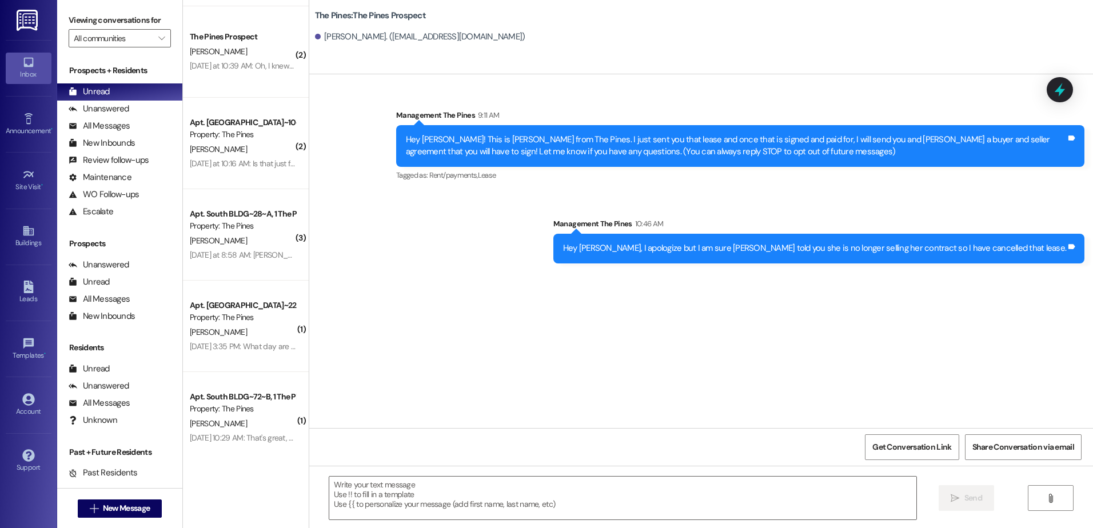
scroll to position [707, 0]
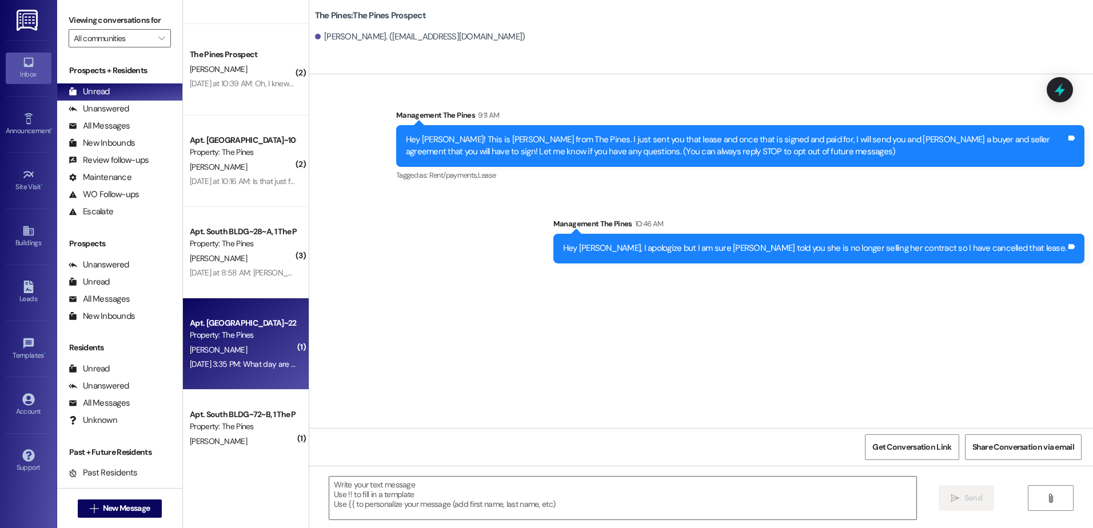
click at [227, 349] on div "[PERSON_NAME]" at bounding box center [243, 350] width 108 height 14
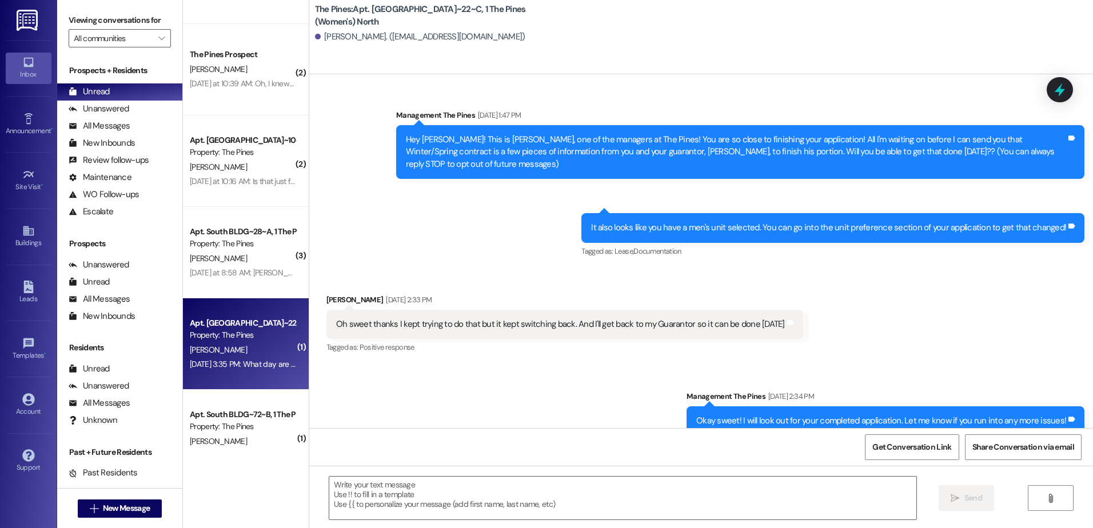
scroll to position [21506, 0]
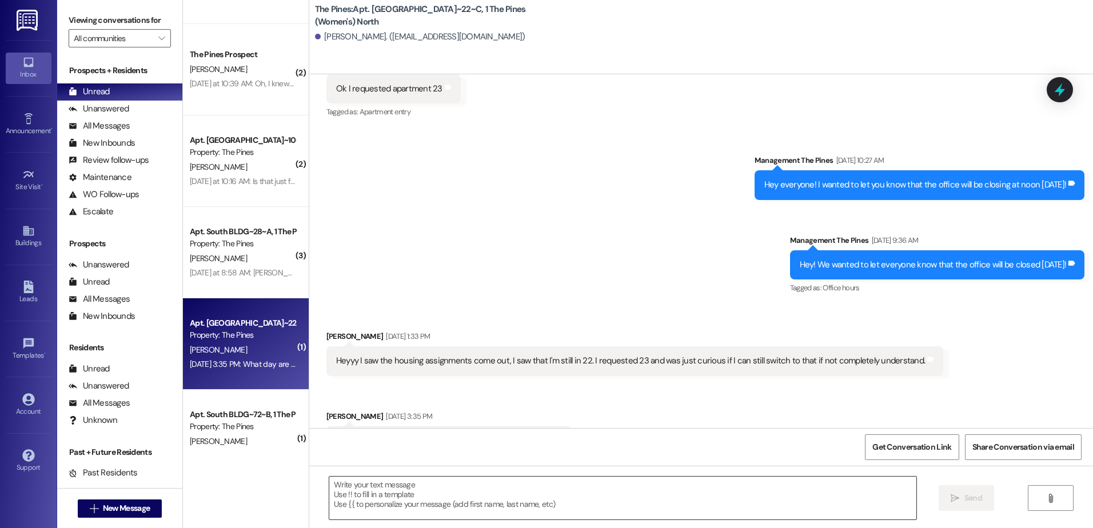
click at [497, 491] on textarea at bounding box center [622, 498] width 586 height 43
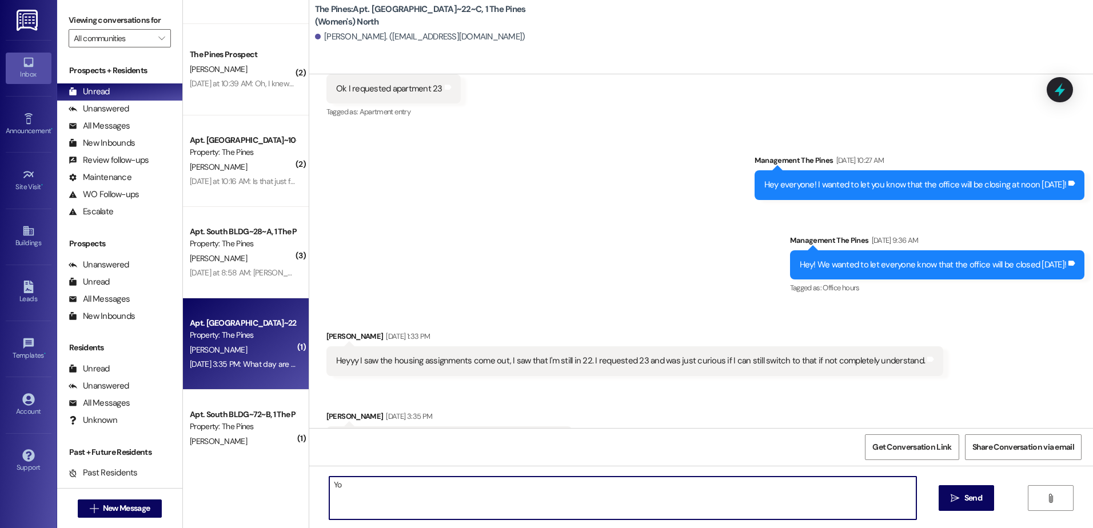
type textarea "Y"
type textarea "[DATE] is when you can move into your next apartment."
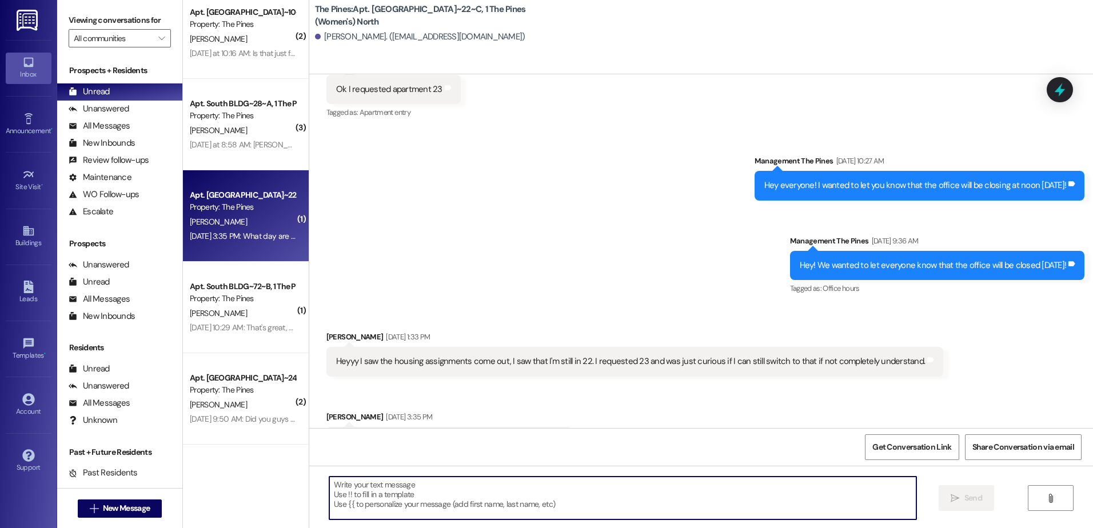
scroll to position [879, 0]
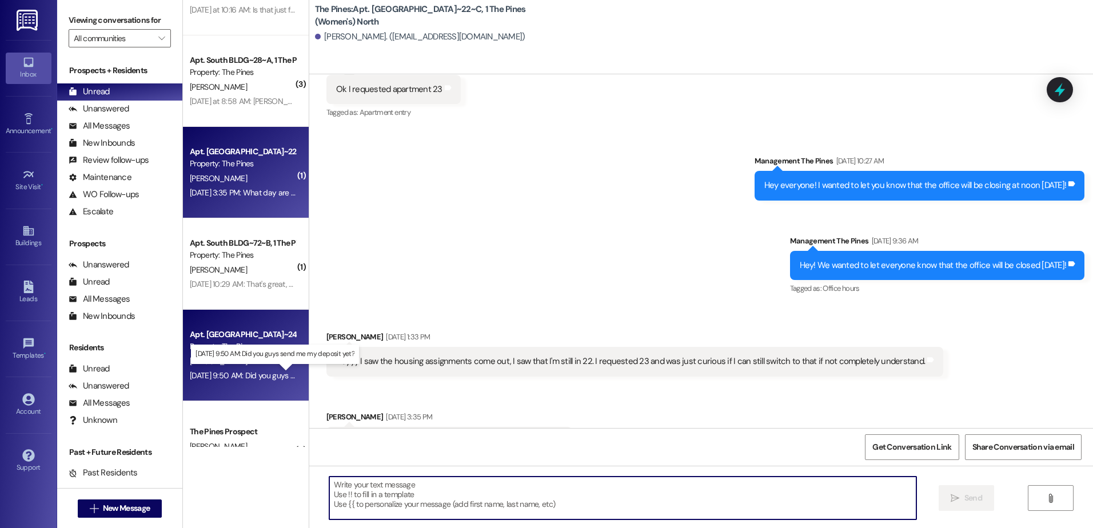
click at [240, 372] on div "[DATE] 9:50 AM: Did you guys send me my deposit yet? [DATE] 9:50 AM: Did you gu…" at bounding box center [282, 375] width 185 height 10
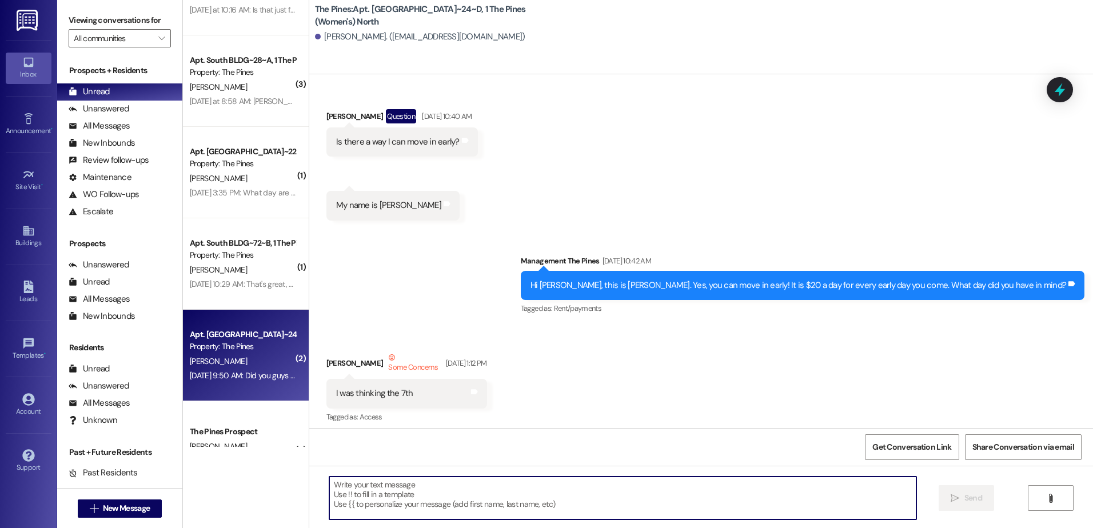
click at [481, 486] on textarea at bounding box center [622, 498] width 586 height 43
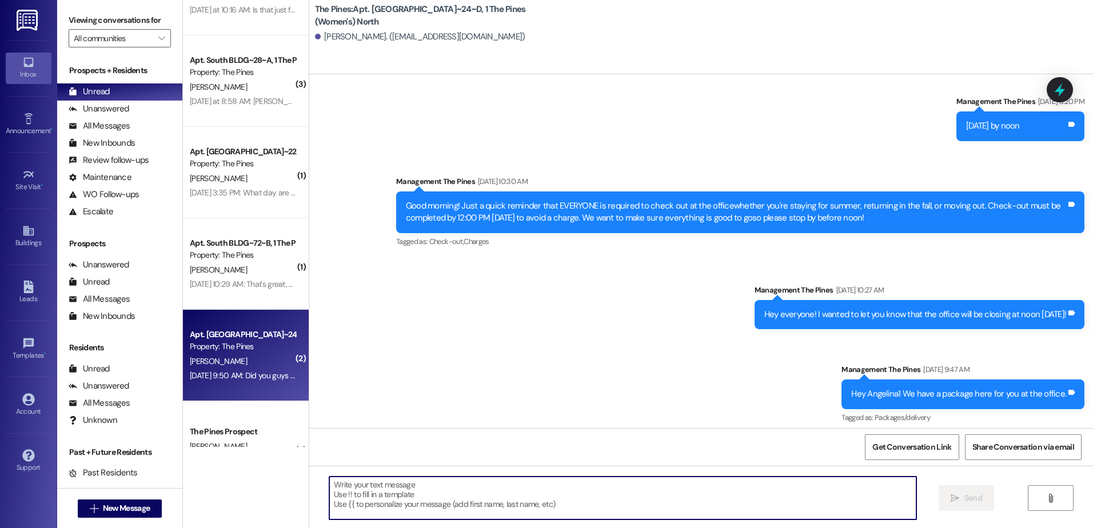
scroll to position [88240, 0]
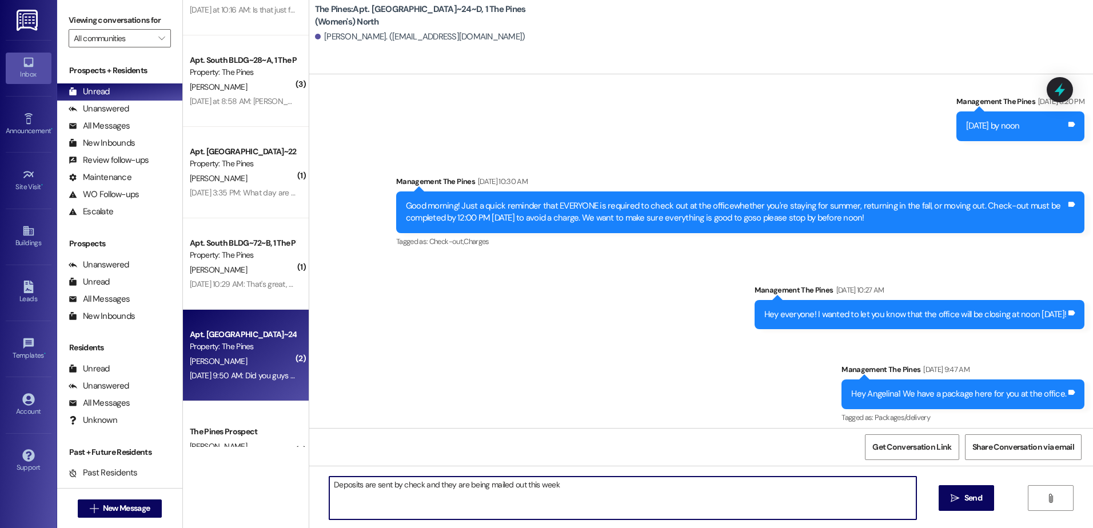
type textarea "Deposits are sent by check and they are being mailed out this week."
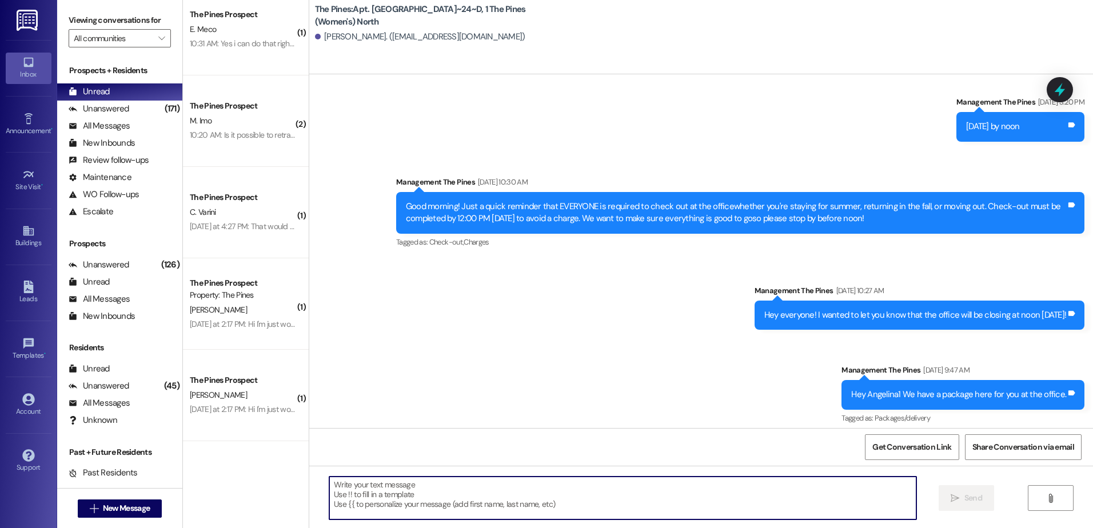
scroll to position [0, 0]
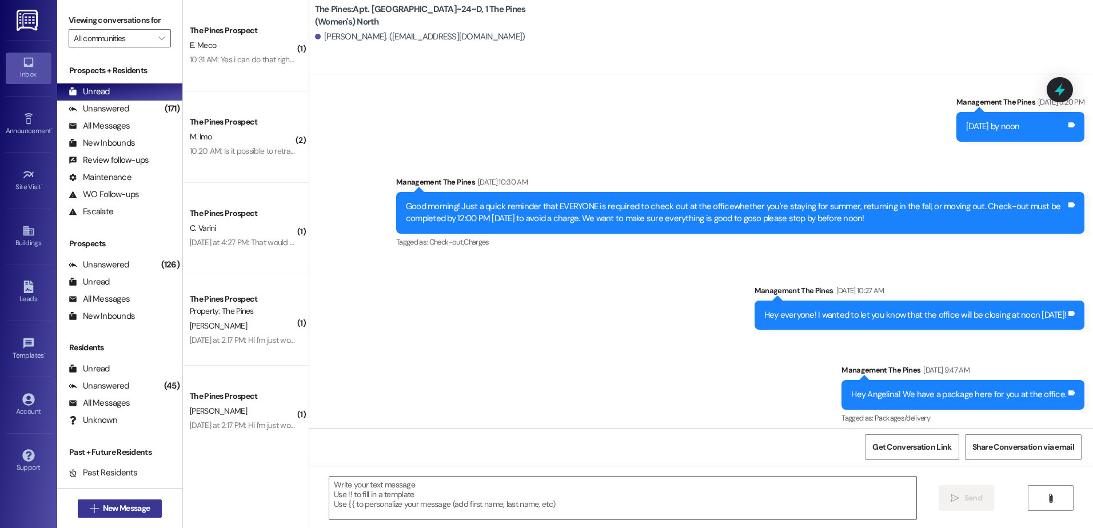
click at [90, 508] on icon "" at bounding box center [94, 508] width 9 height 9
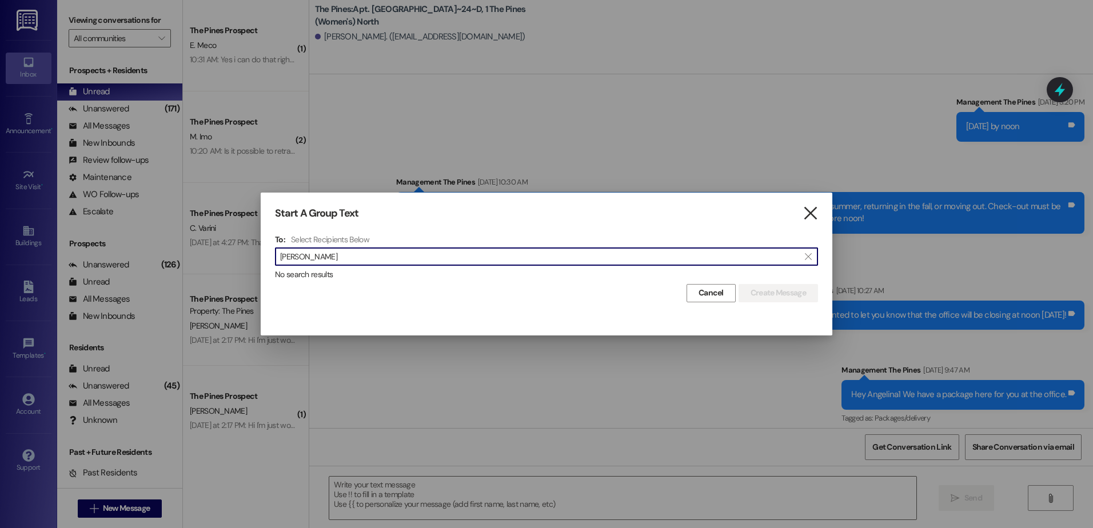
type input "[PERSON_NAME]"
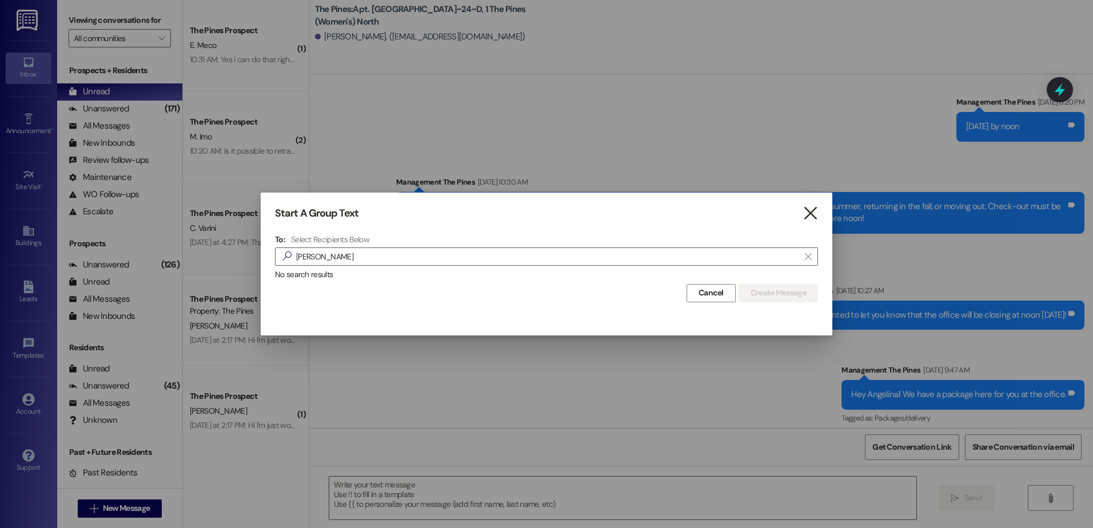
click at [805, 209] on icon "" at bounding box center [809, 213] width 15 height 12
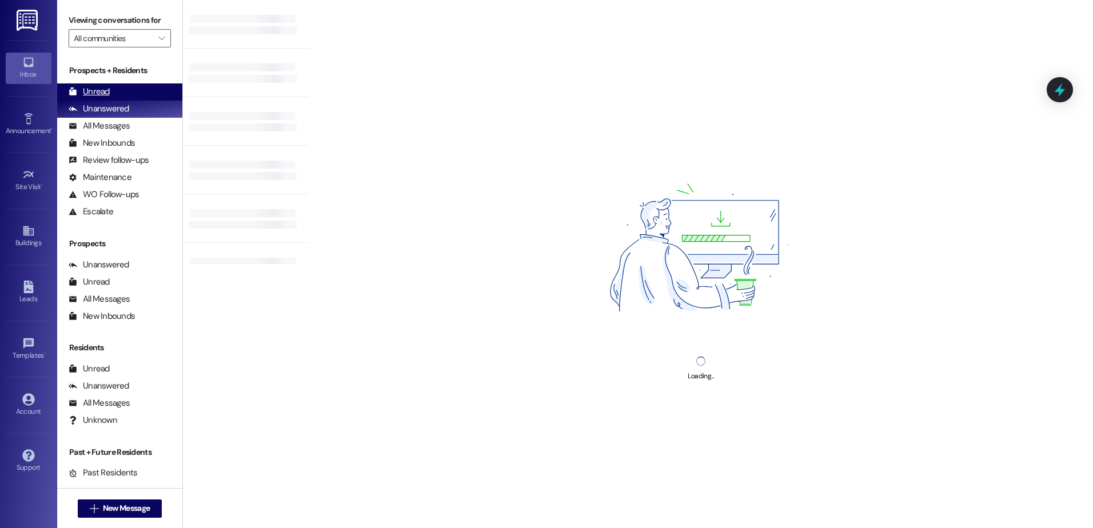
click at [131, 91] on div "Unread (0)" at bounding box center [119, 91] width 125 height 17
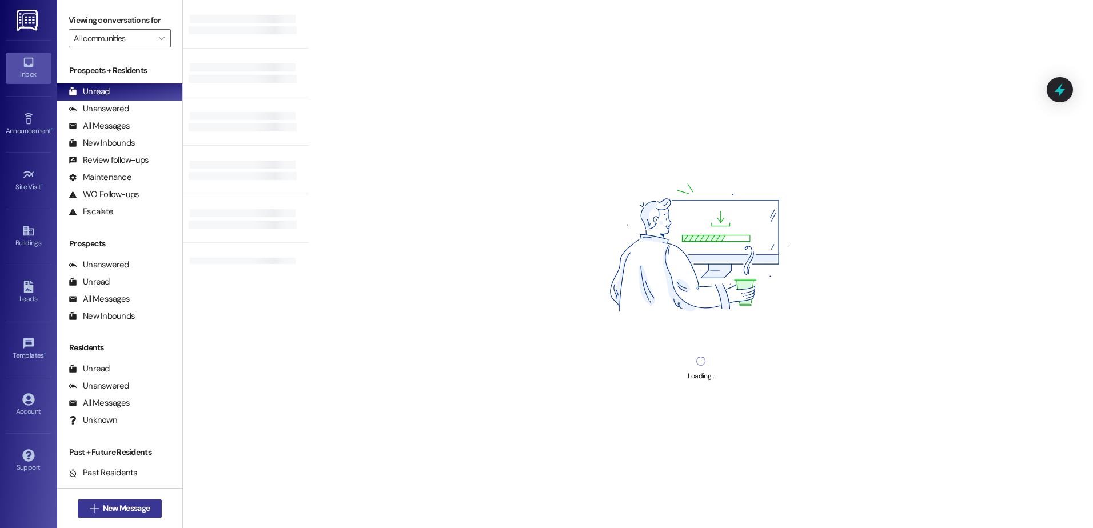
click at [119, 499] on button " New Message" at bounding box center [120, 508] width 85 height 18
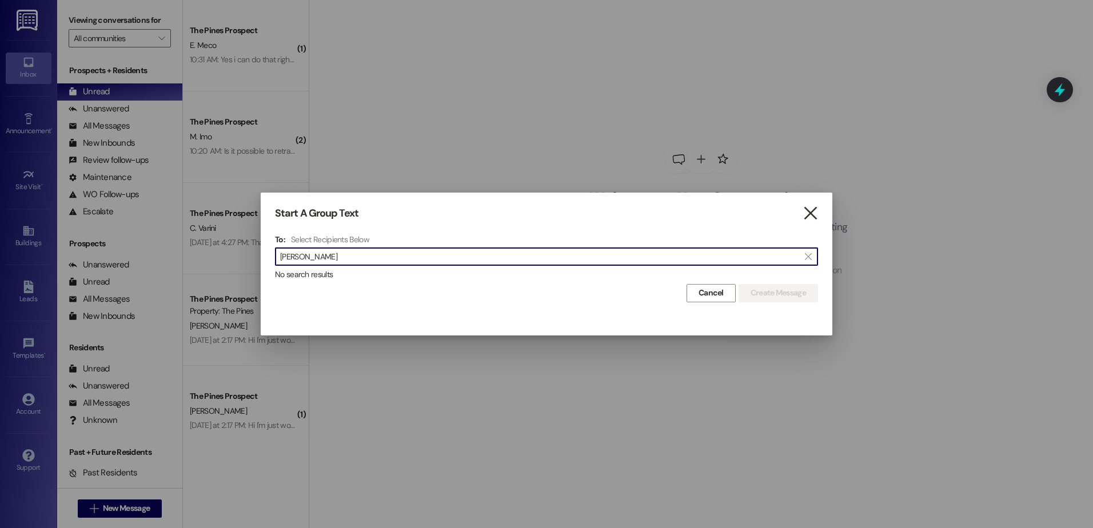
type input "[PERSON_NAME]"
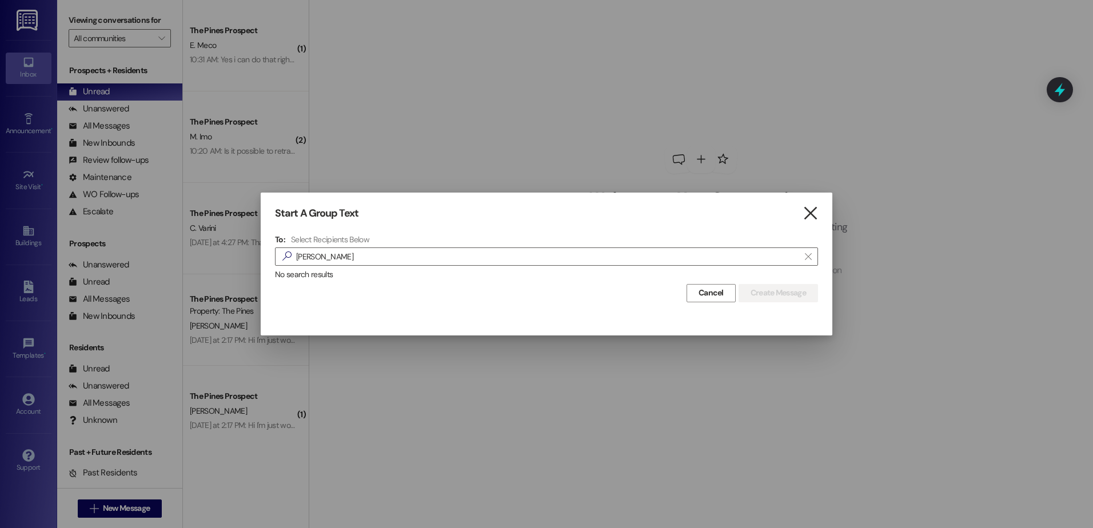
click at [807, 219] on icon "" at bounding box center [809, 213] width 15 height 12
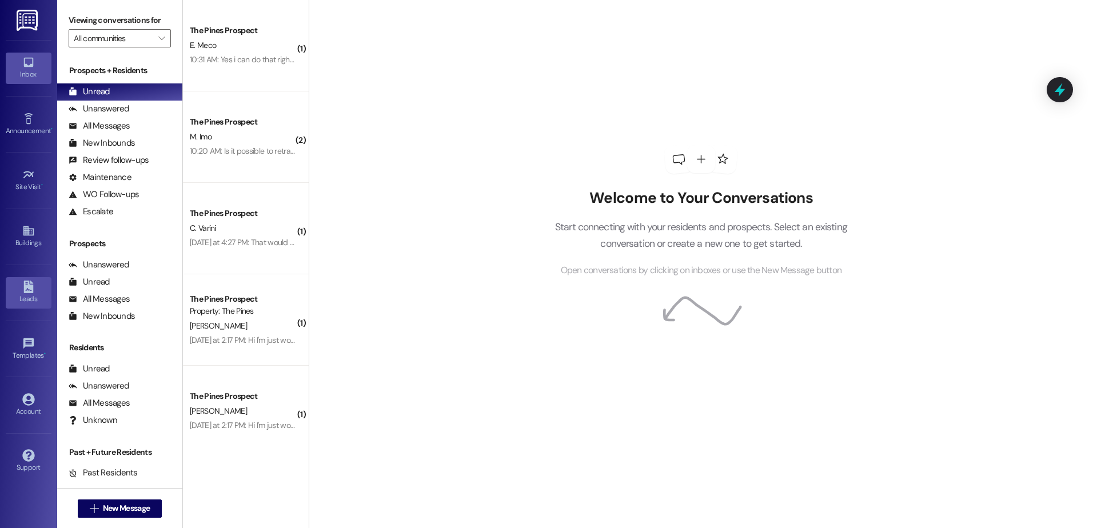
click at [33, 285] on icon at bounding box center [28, 287] width 10 height 13
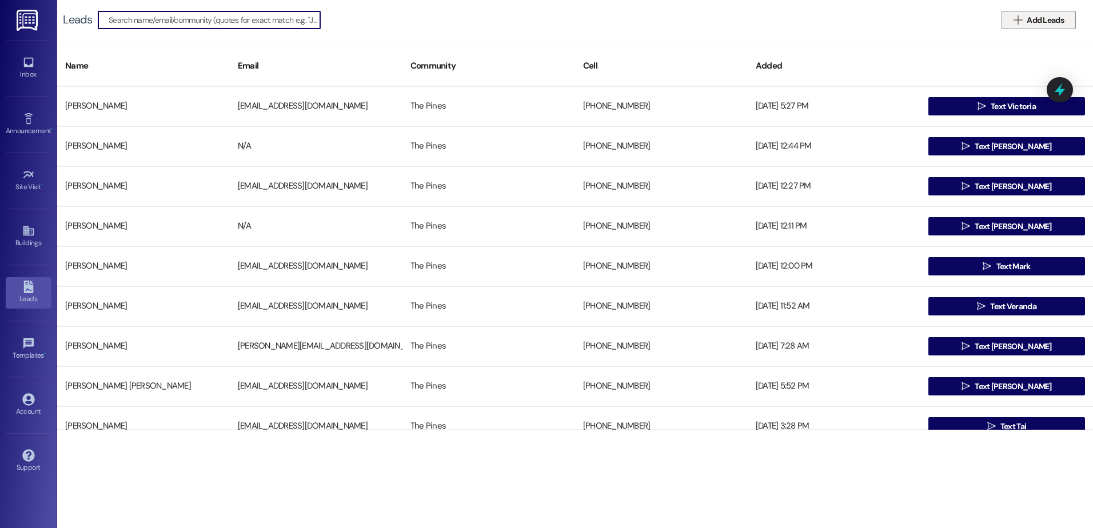
click at [1055, 23] on span "Add Leads" at bounding box center [1044, 20] width 37 height 12
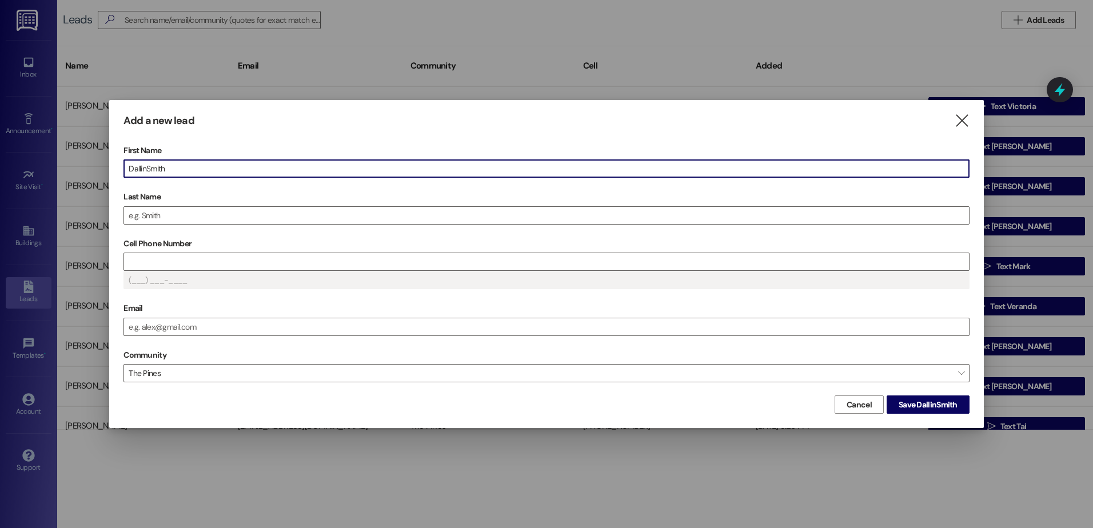
drag, startPoint x: 258, startPoint y: 162, endPoint x: 148, endPoint y: 168, distance: 110.5
click at [148, 168] on input "DallinSmith" at bounding box center [546, 168] width 845 height 17
click at [162, 213] on input "Last Name" at bounding box center [546, 215] width 845 height 17
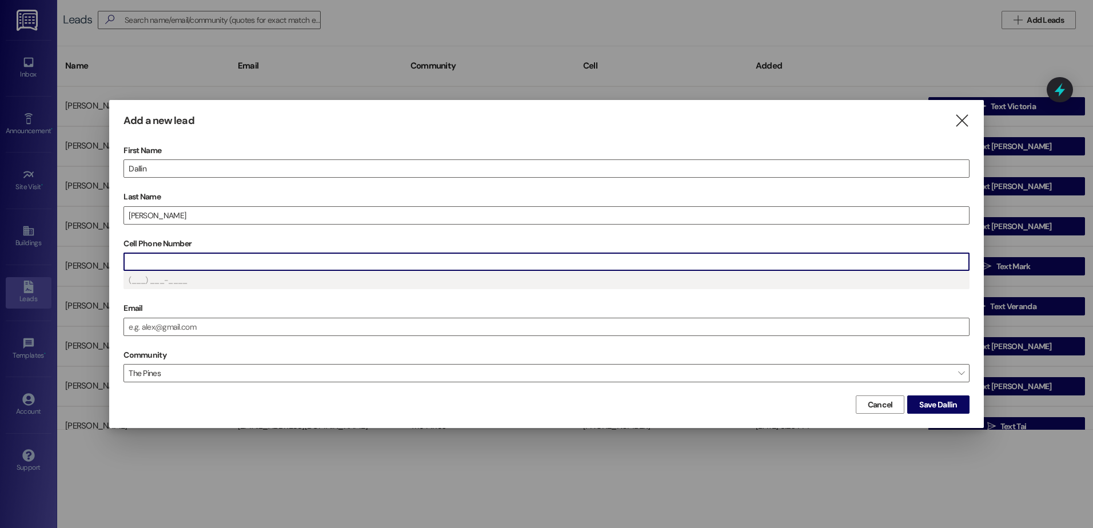
click at [184, 259] on input "Cell Phone Number" at bounding box center [546, 261] width 845 height 17
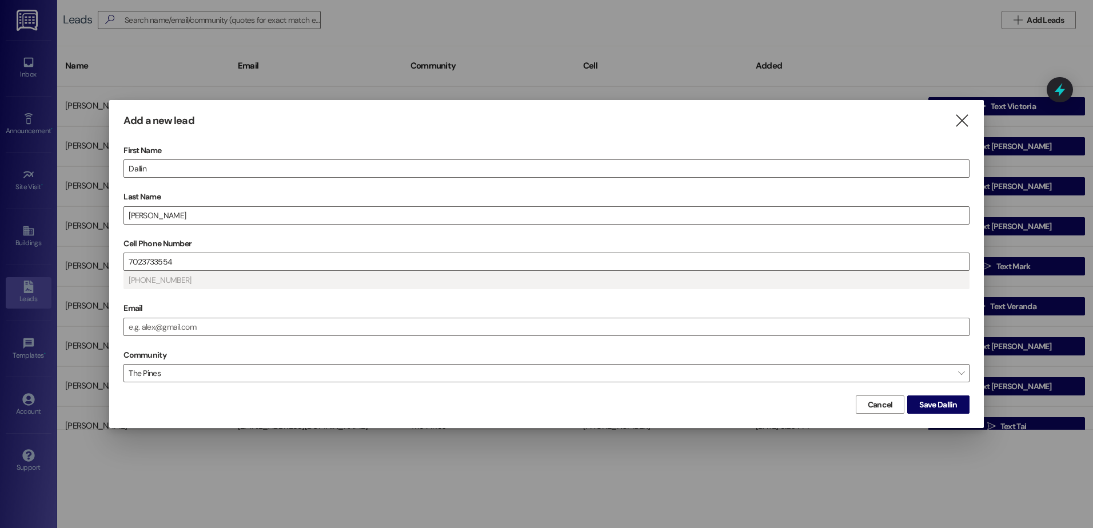
click at [411, 407] on div "Cancel Save Dallin" at bounding box center [546, 403] width 846 height 21
click at [947, 401] on span "Save Dallin" at bounding box center [938, 405] width 38 height 12
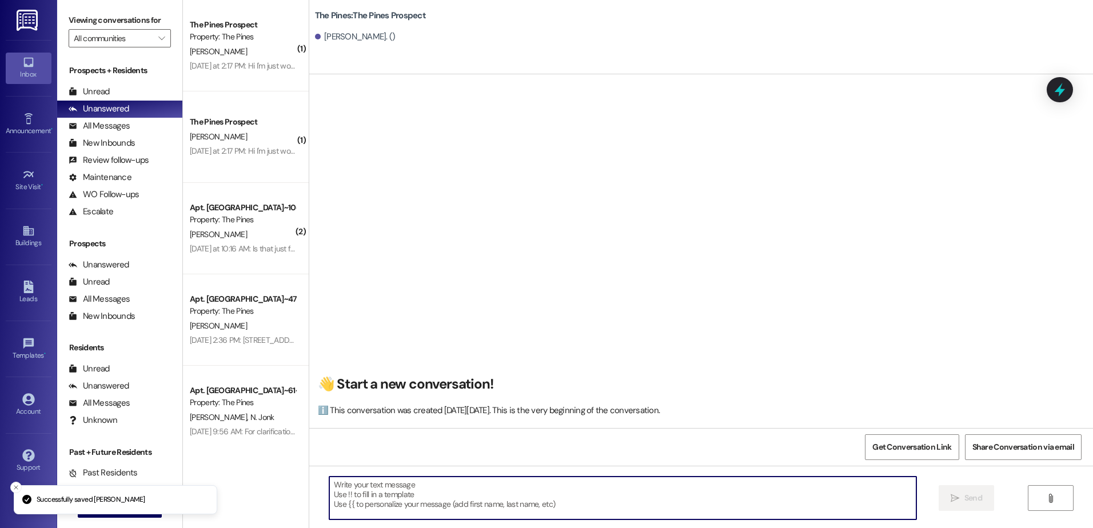
click at [479, 500] on textarea at bounding box center [622, 498] width 586 height 43
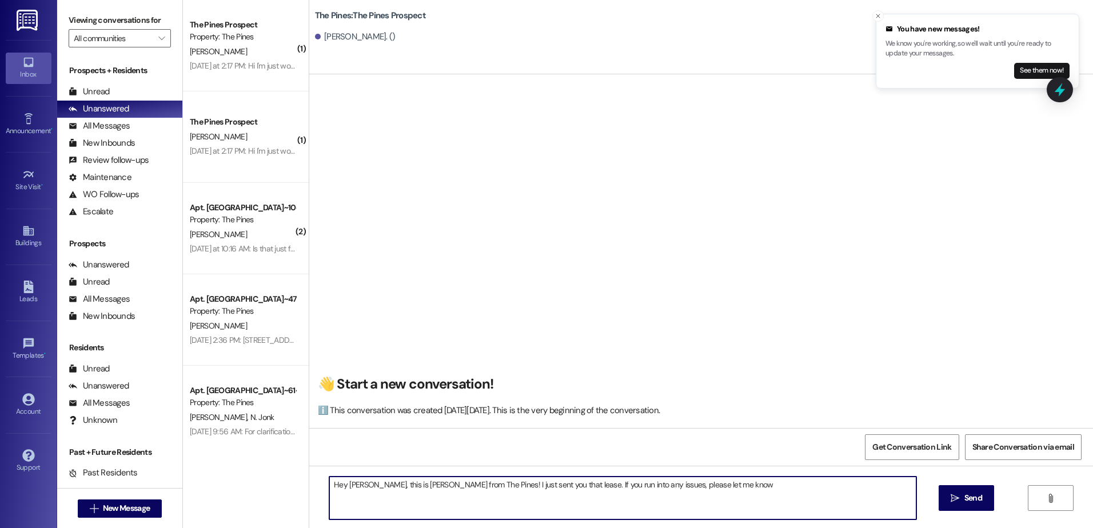
type textarea "Hey Dallin, this is Andrew from The Pines! I just sent you that lease. If you r…"
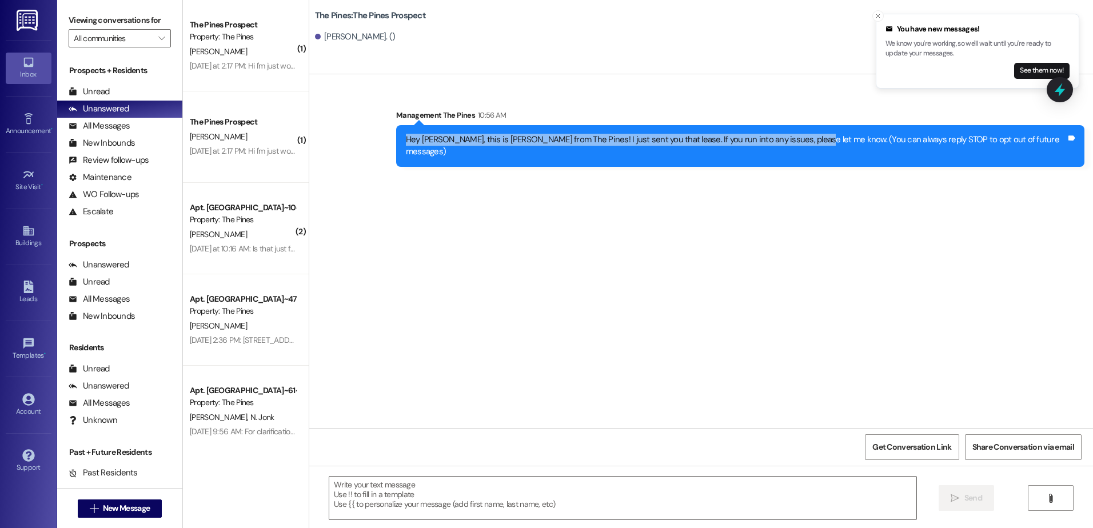
drag, startPoint x: 858, startPoint y: 141, endPoint x: 460, endPoint y: 139, distance: 397.7
click at [460, 139] on div "Hey Dallin, this is Andrew from The Pines! I just sent you that lease. If you r…" at bounding box center [740, 146] width 688 height 42
copy div "Hey Dallin, this is Andrew from The Pines! I just sent you that lease. If you r…"
click at [516, 245] on div "Sent via SMS Management The Pines 10:56 AM Hey Dallin, this is Andrew from The …" at bounding box center [700, 251] width 783 height 354
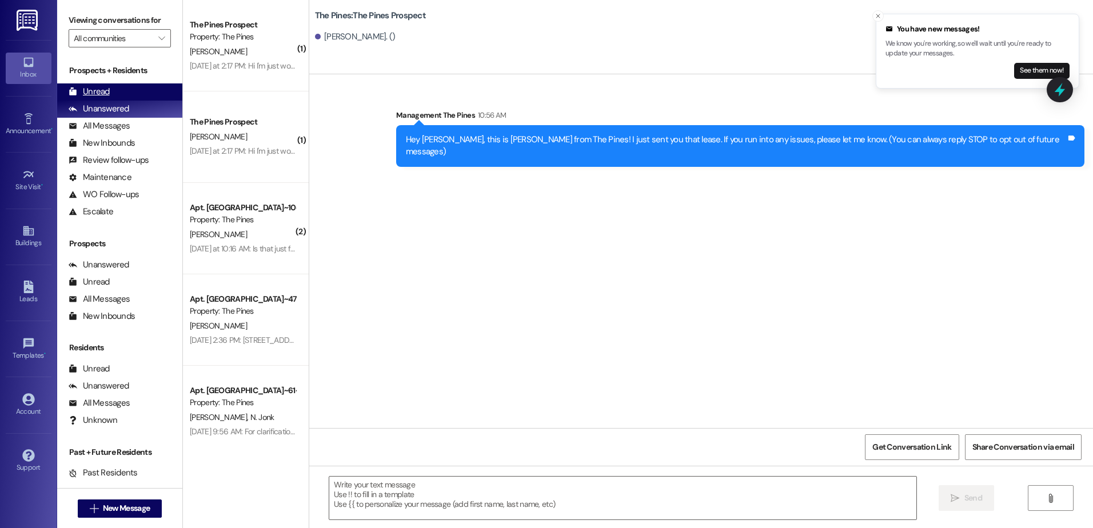
click at [87, 87] on div "Unread" at bounding box center [89, 92] width 41 height 12
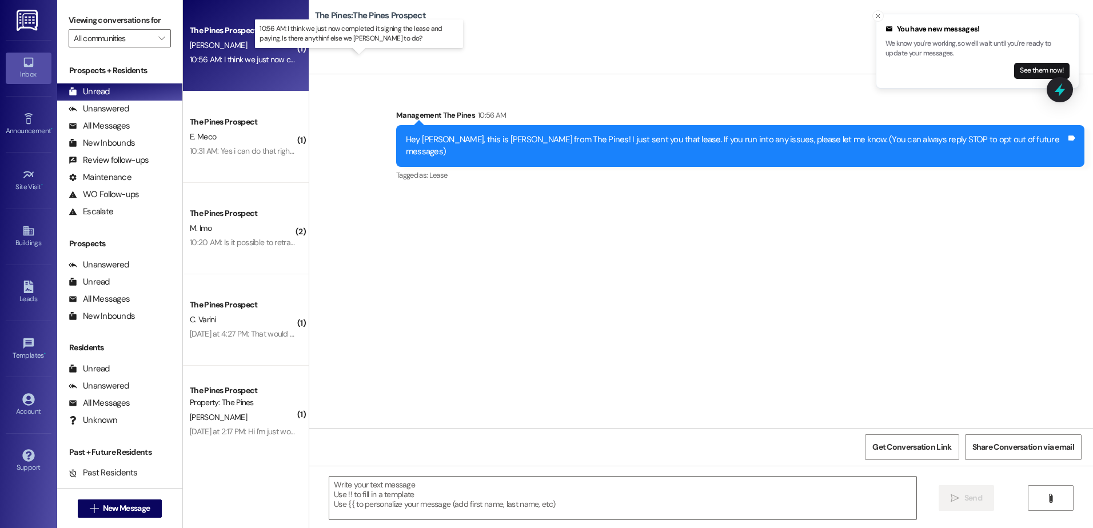
click at [229, 57] on div "10:56 AM: I think we just now completed it signing the lease and paying. Is the…" at bounding box center [390, 59] width 401 height 10
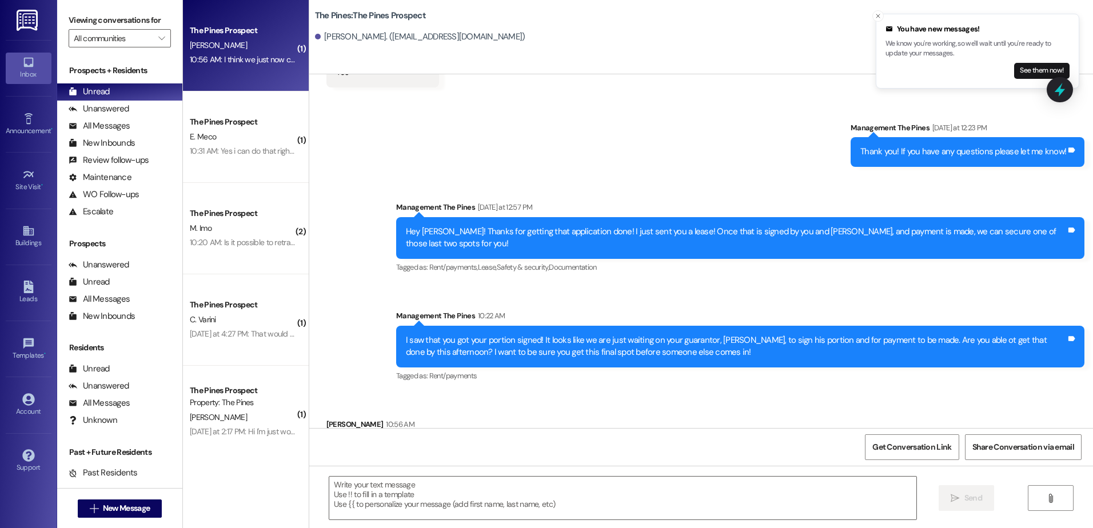
scroll to position [317, 0]
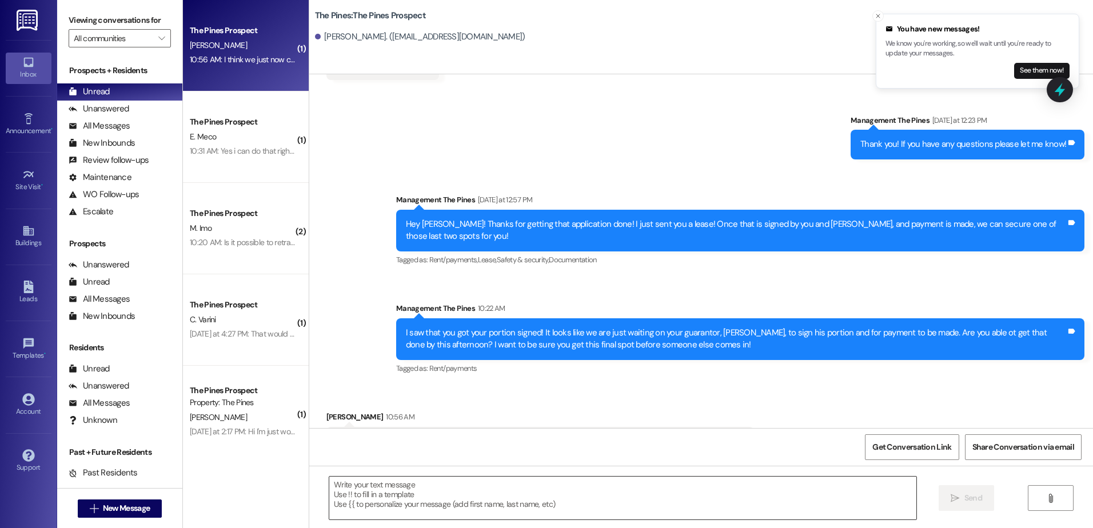
drag, startPoint x: 500, startPoint y: 490, endPoint x: 508, endPoint y: 491, distance: 8.0
click at [506, 492] on textarea at bounding box center [622, 498] width 586 height 43
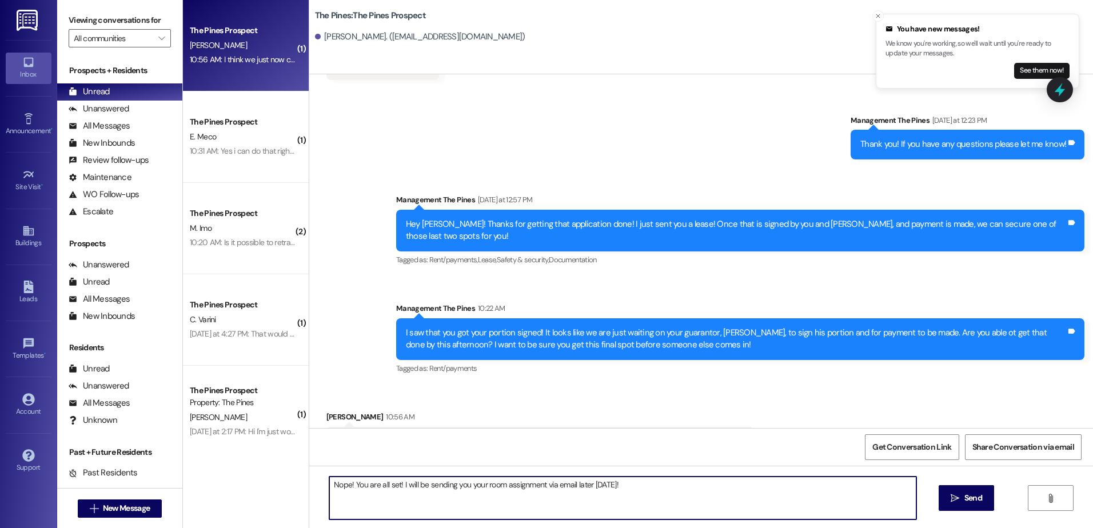
drag, startPoint x: 647, startPoint y: 491, endPoint x: 231, endPoint y: 491, distance: 416.0
click at [231, 491] on div "( 1 ) The Pines Prospect D. Gossett 10:56 AM: I think we just now completed it …" at bounding box center [638, 264] width 910 height 528
type textarea "Nope! You are all set! I will be sending you your room assignment via email lat…"
click at [953, 505] on button " Send" at bounding box center [965, 498] width 55 height 26
